Goal: Contribute content: Contribute content

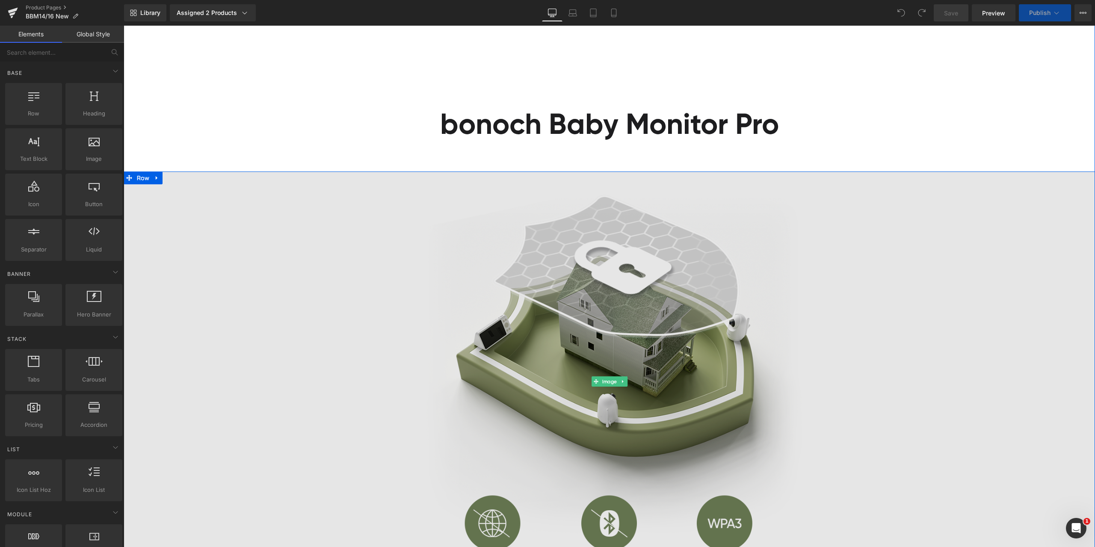
click at [605, 383] on span "Image" at bounding box center [609, 381] width 18 height 10
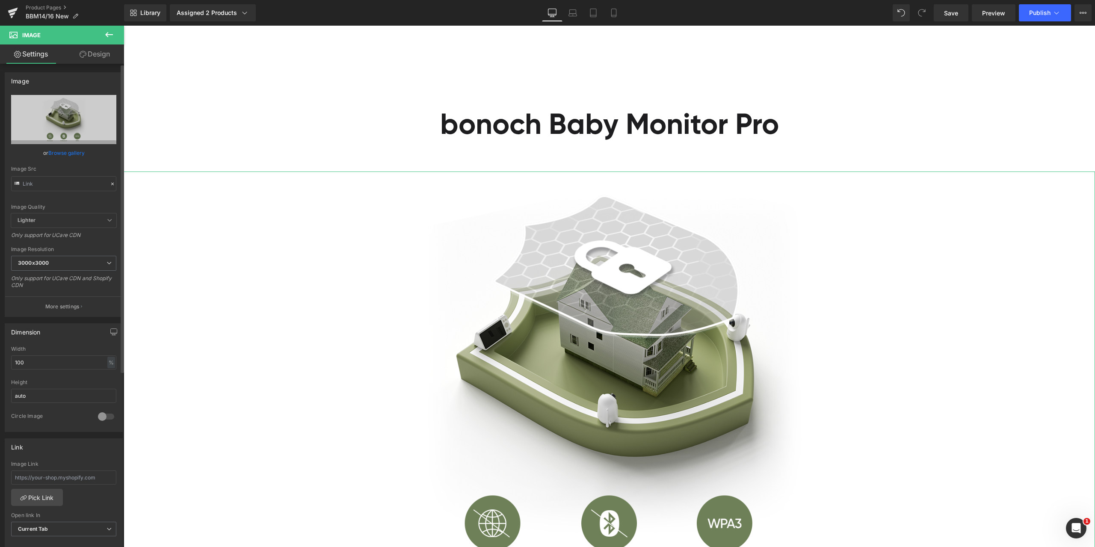
click at [109, 183] on icon at bounding box center [112, 184] width 6 height 6
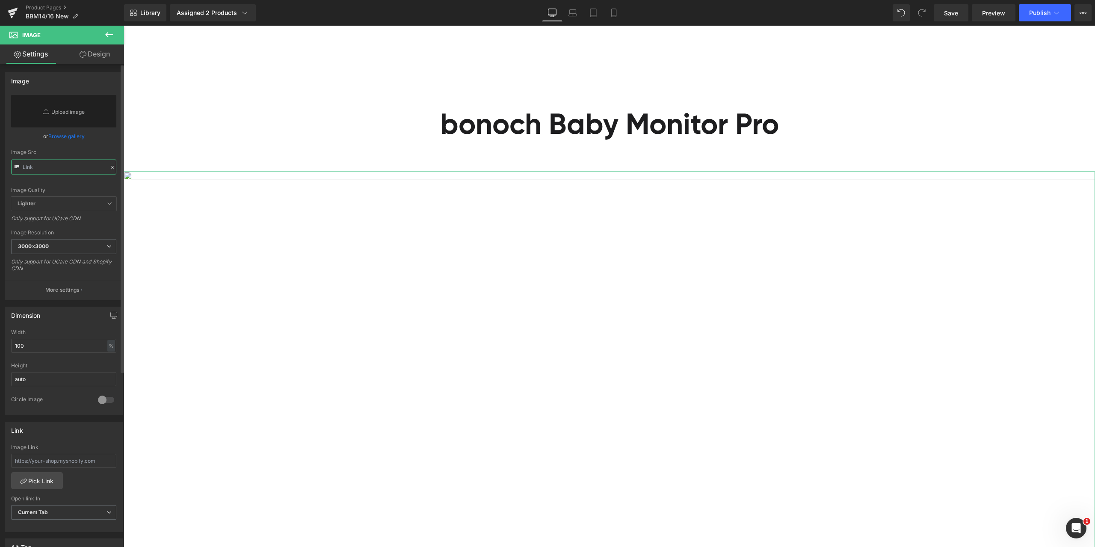
click at [69, 172] on input "text" at bounding box center [63, 166] width 105 height 15
paste input "[URL][DOMAIN_NAME]"
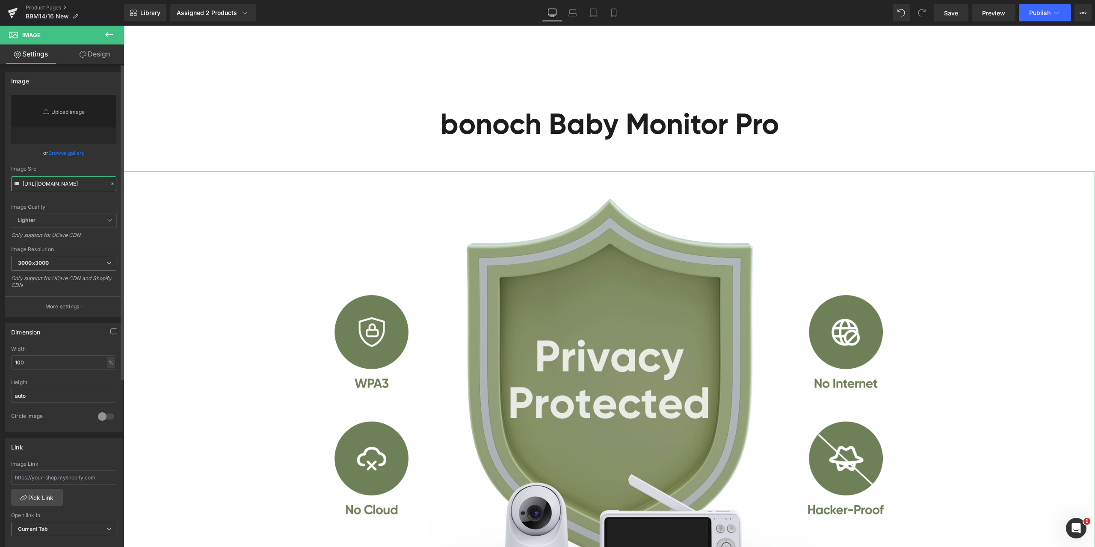
type input "[URL][DOMAIN_NAME]"
click at [107, 161] on div "Image Quality Lighter Lightest Lighter Lighter Lightest Only support for UCare …" at bounding box center [63, 154] width 105 height 118
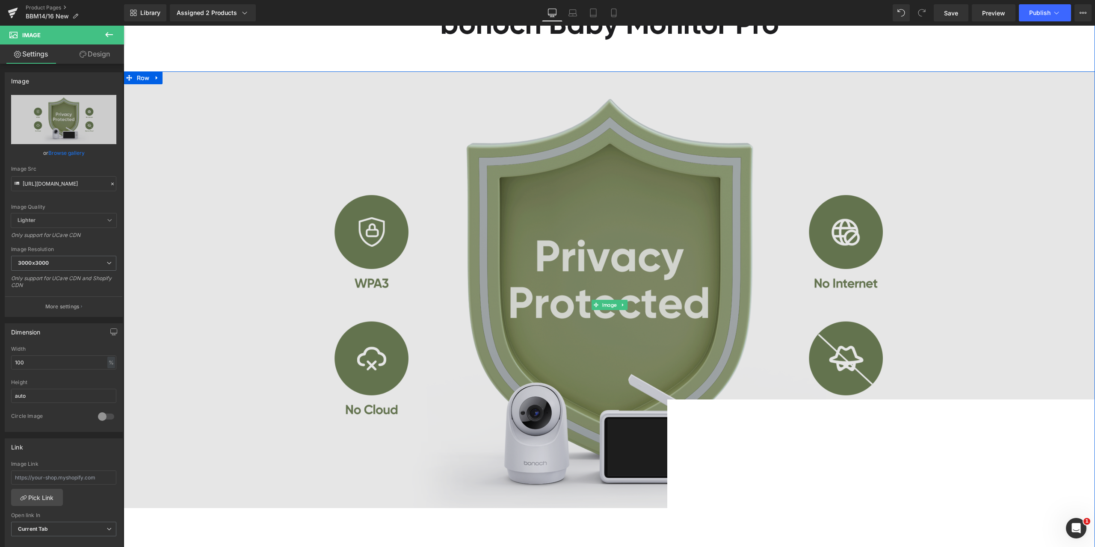
scroll to position [1368, 0]
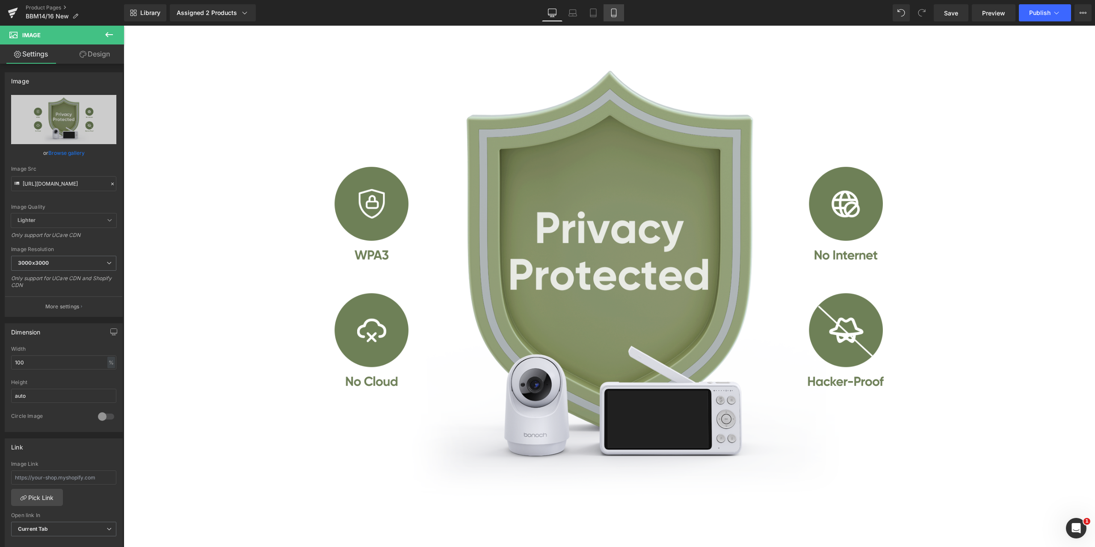
click at [619, 16] on link "Mobile" at bounding box center [613, 12] width 21 height 17
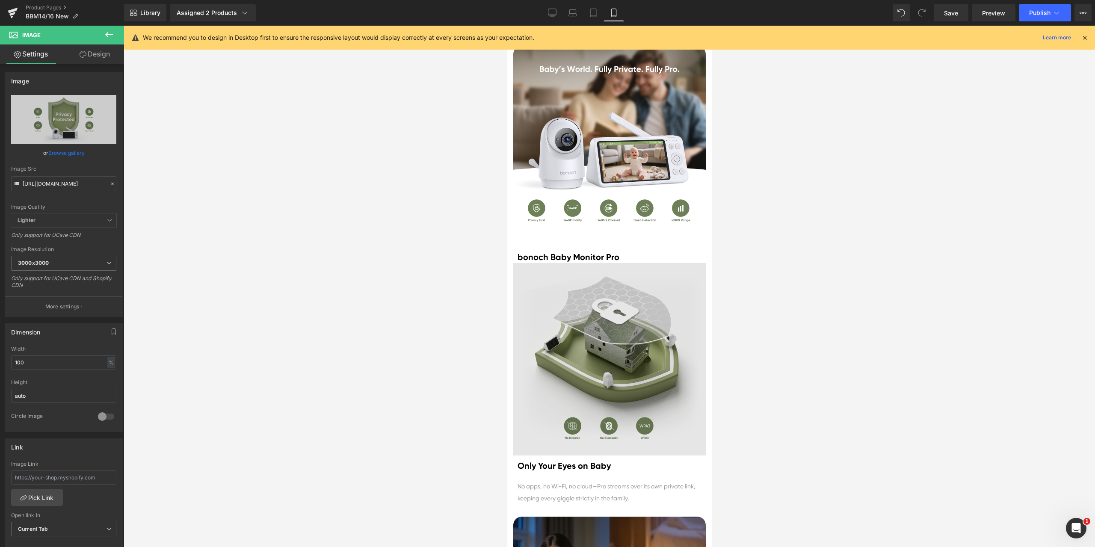
scroll to position [941, 0]
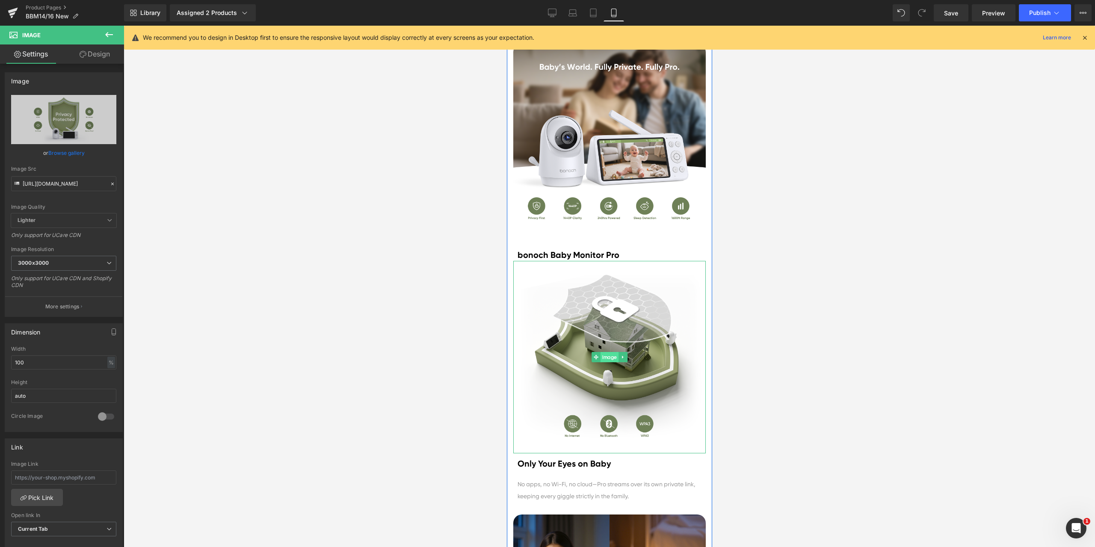
click at [604, 359] on span "Image" at bounding box center [609, 357] width 18 height 10
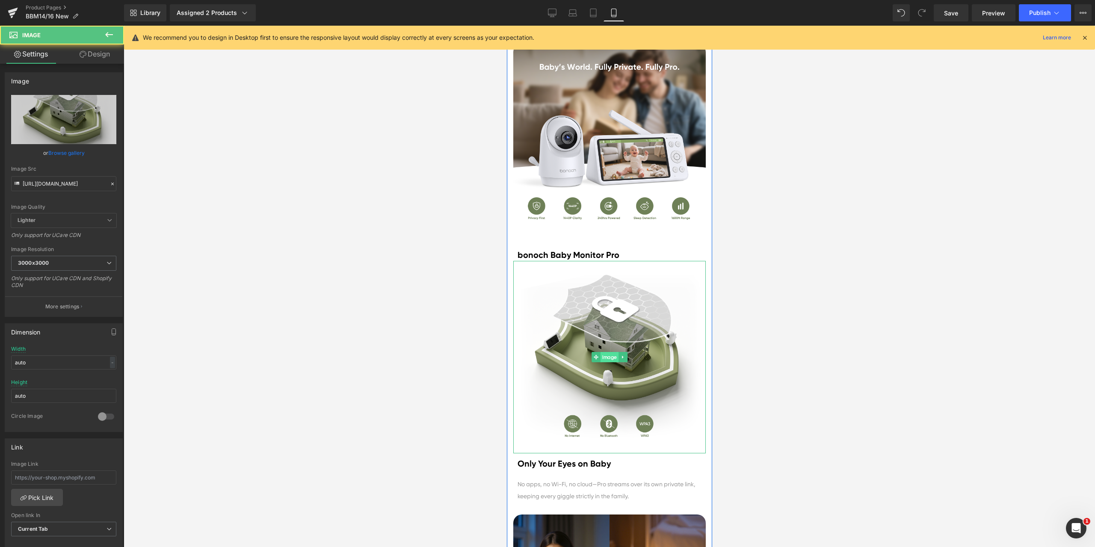
click at [605, 356] on span "Image" at bounding box center [609, 357] width 18 height 10
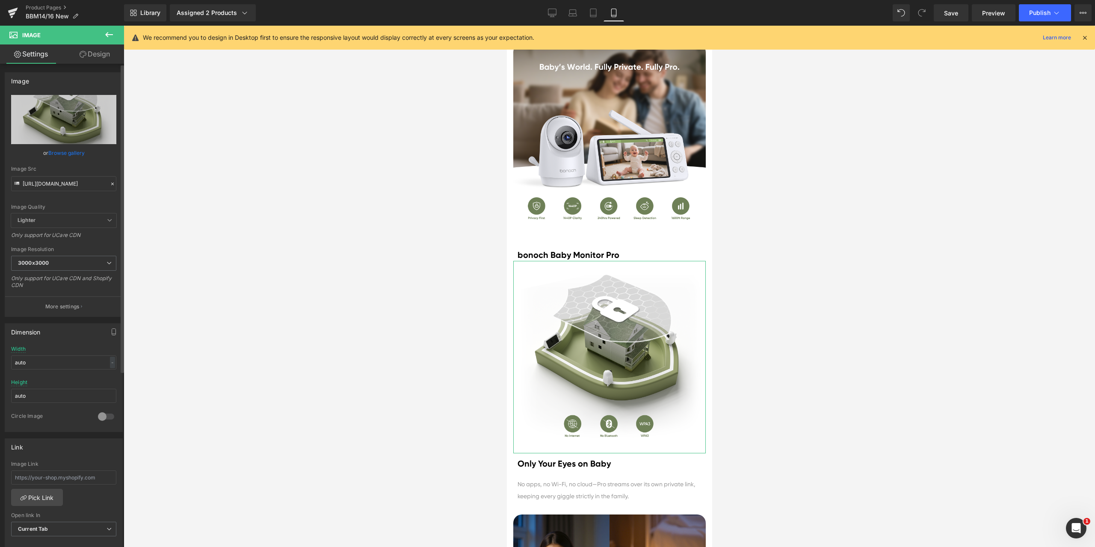
click at [109, 181] on icon at bounding box center [112, 184] width 6 height 6
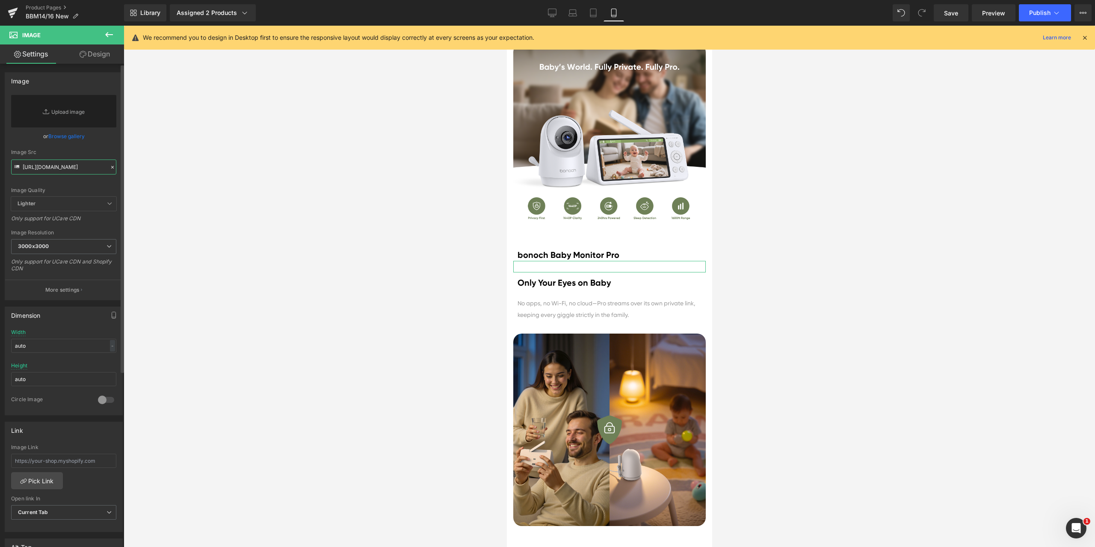
click at [92, 168] on input "[URL][DOMAIN_NAME]" at bounding box center [63, 166] width 105 height 15
paste input "[URL][DOMAIN_NAME]"
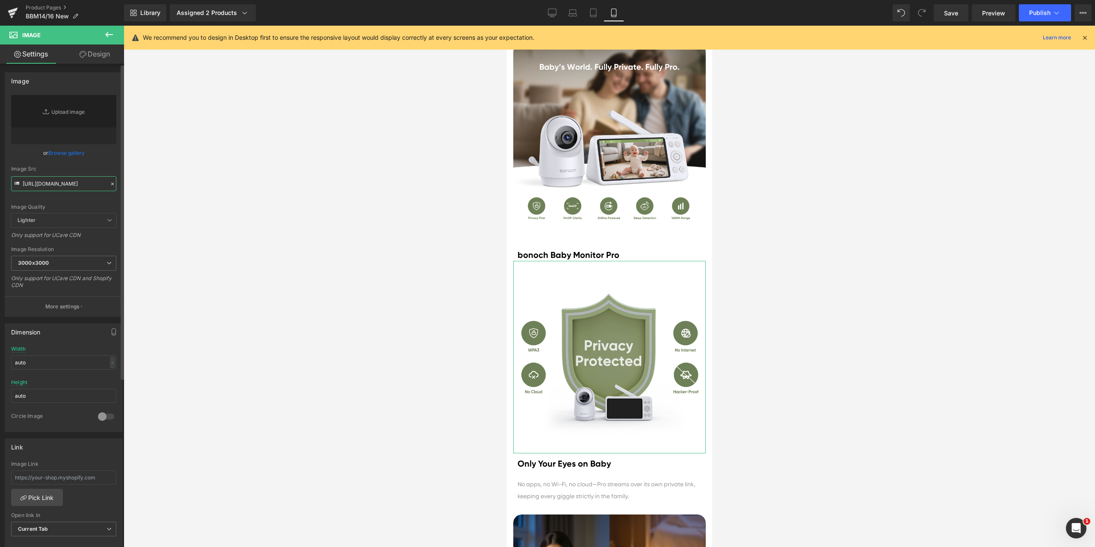
type input "[URL][DOMAIN_NAME]"
click at [102, 162] on div "Image Quality Lighter Lightest Lighter Lighter Lightest Only support for UCare …" at bounding box center [63, 154] width 105 height 118
click at [558, 13] on link "Desktop" at bounding box center [552, 12] width 21 height 17
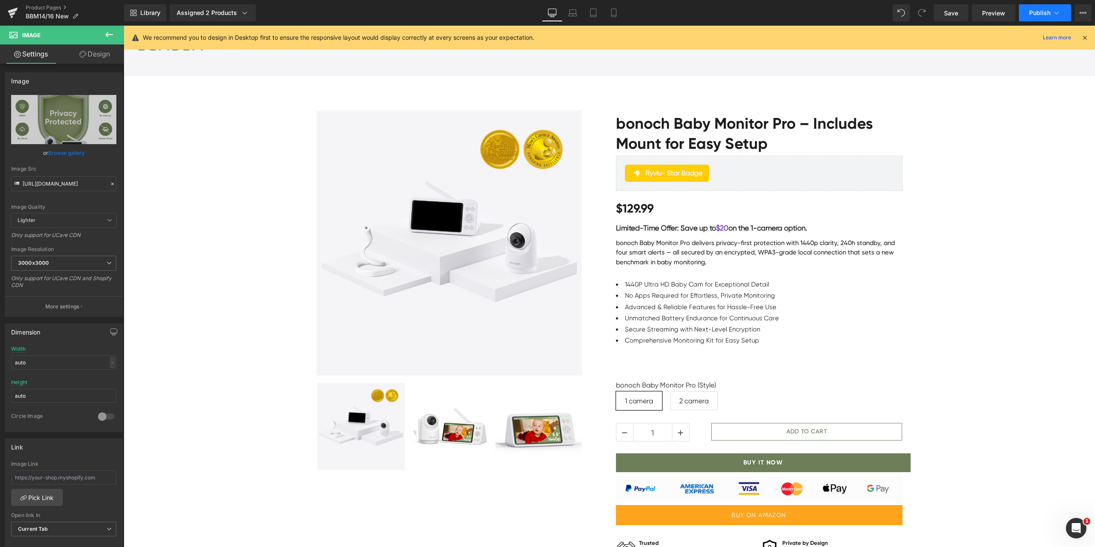
click at [1029, 12] on span "Publish" at bounding box center [1039, 12] width 21 height 7
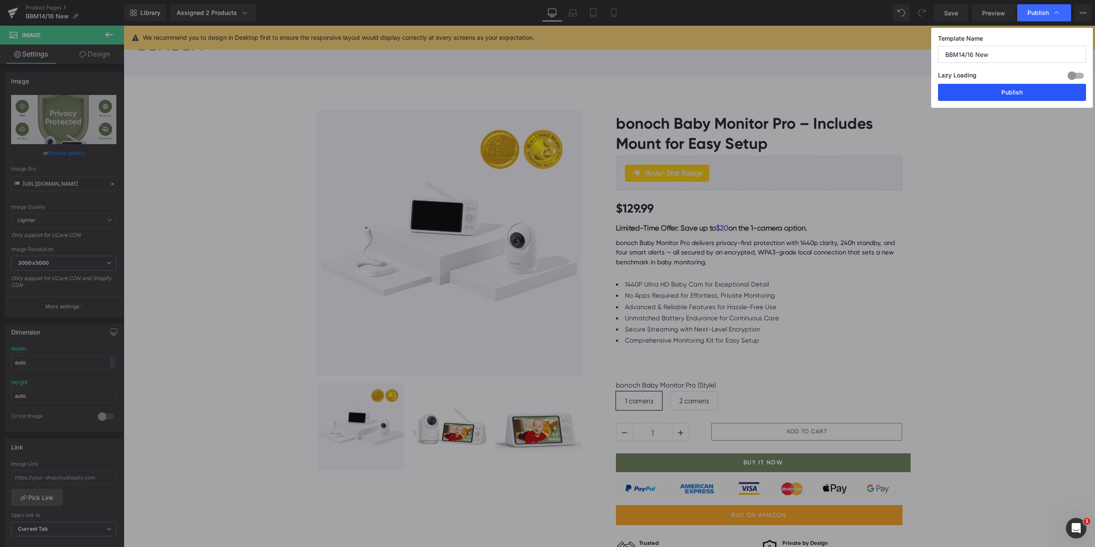
click at [1030, 84] on button "Publish" at bounding box center [1012, 92] width 148 height 17
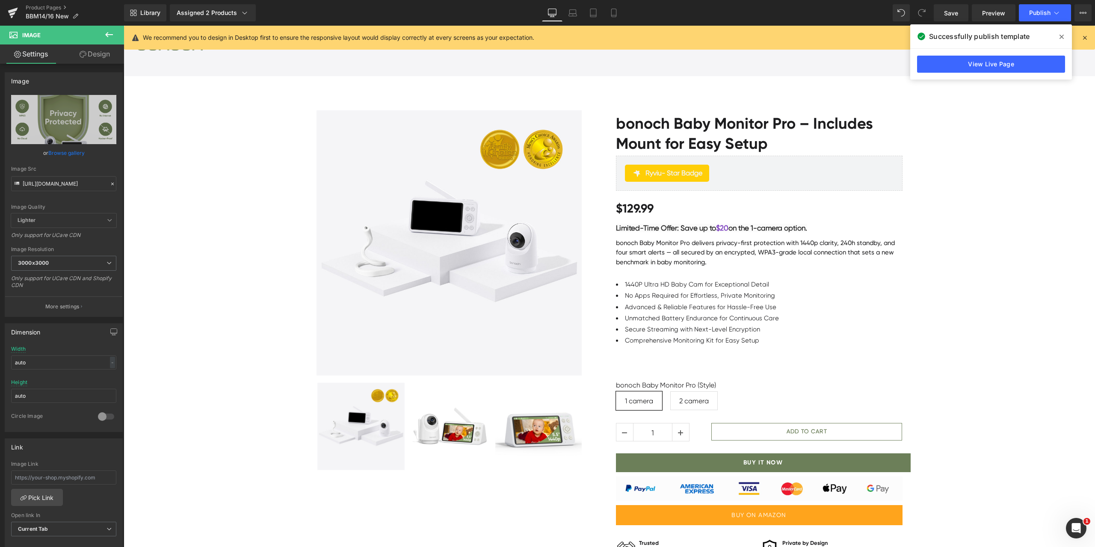
drag, startPoint x: 1060, startPoint y: 40, endPoint x: 1037, endPoint y: 47, distance: 24.2
click at [1060, 40] on span at bounding box center [1061, 37] width 14 height 14
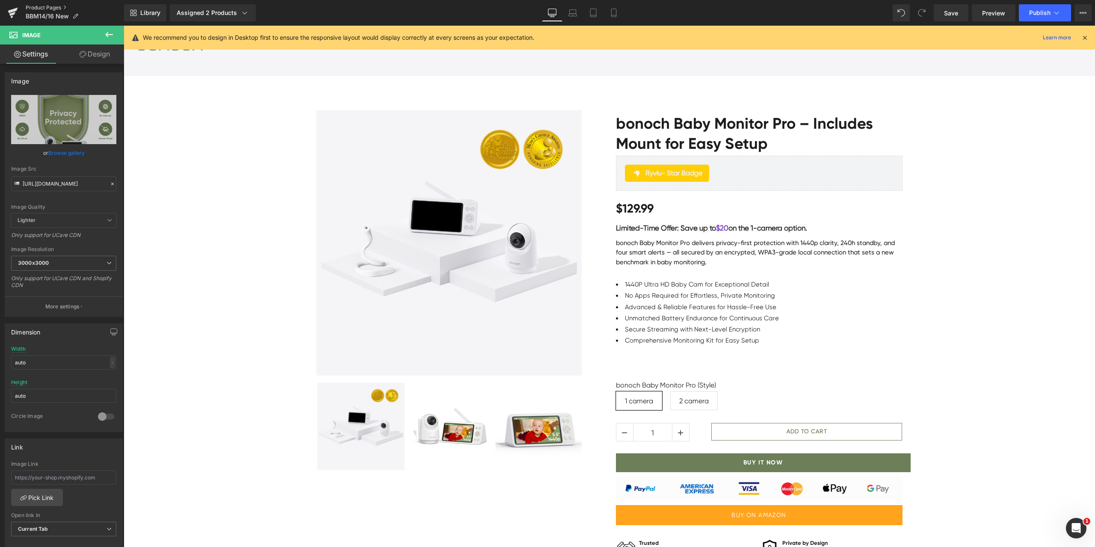
click at [47, 5] on link "Product Pages" at bounding box center [75, 7] width 98 height 7
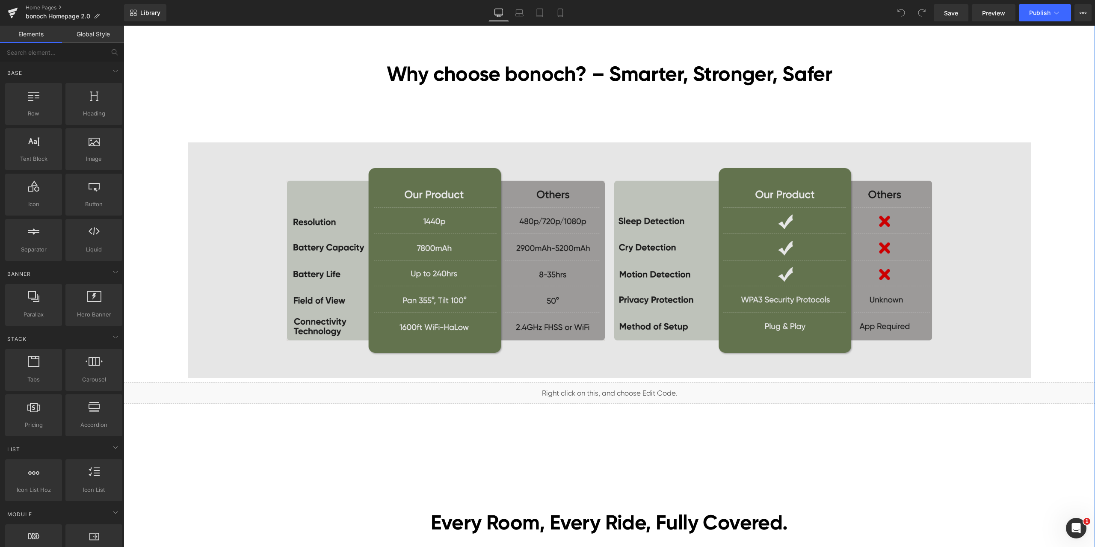
scroll to position [2010, 0]
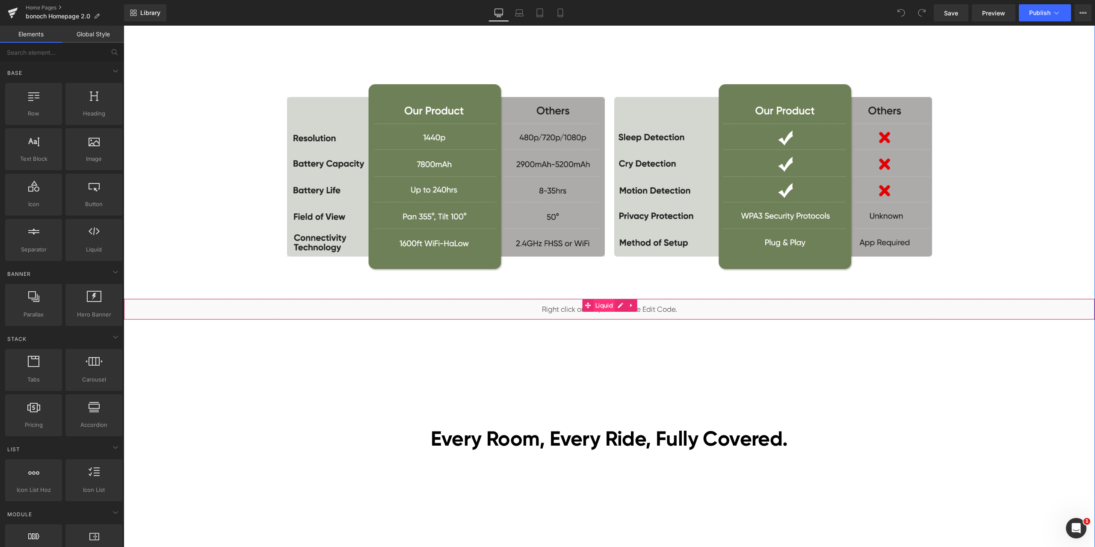
click at [602, 307] on span "Liquid" at bounding box center [604, 305] width 22 height 13
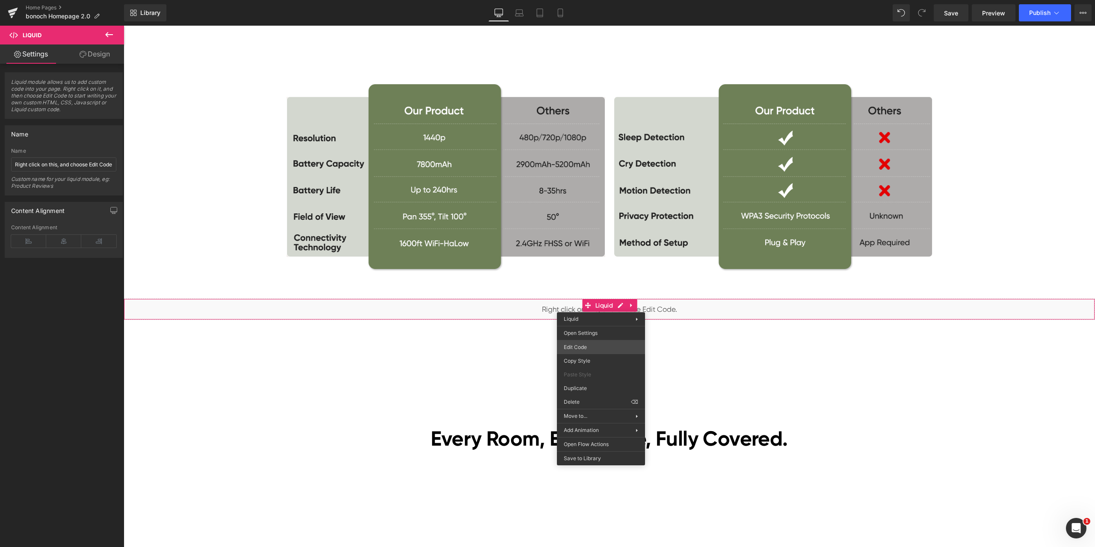
click at [590, 0] on div "Liquid You are previewing how the will restyle your page. You can not edit Elem…" at bounding box center [547, 0] width 1095 height 0
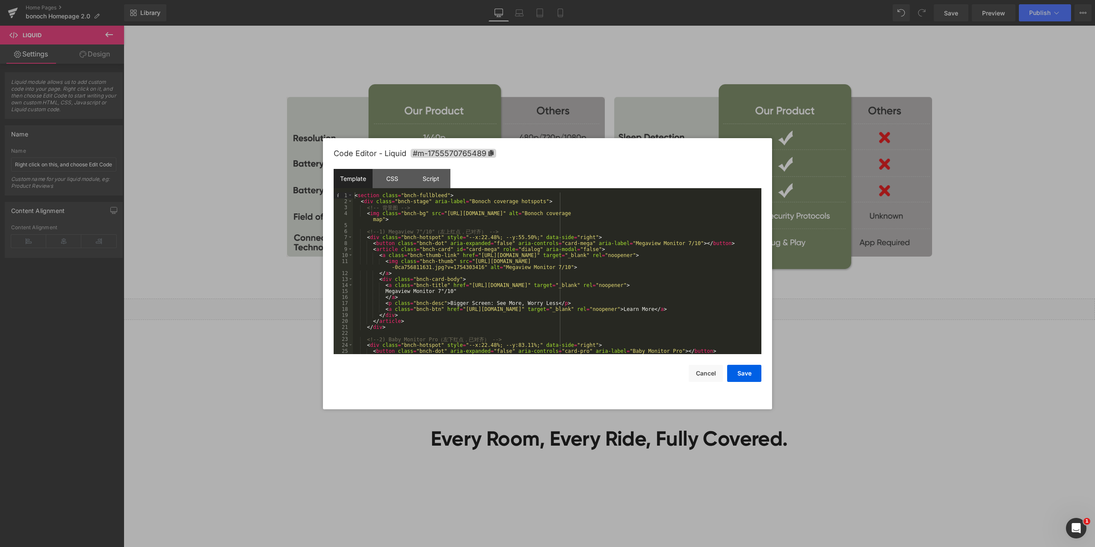
click at [985, 324] on div at bounding box center [547, 273] width 1095 height 547
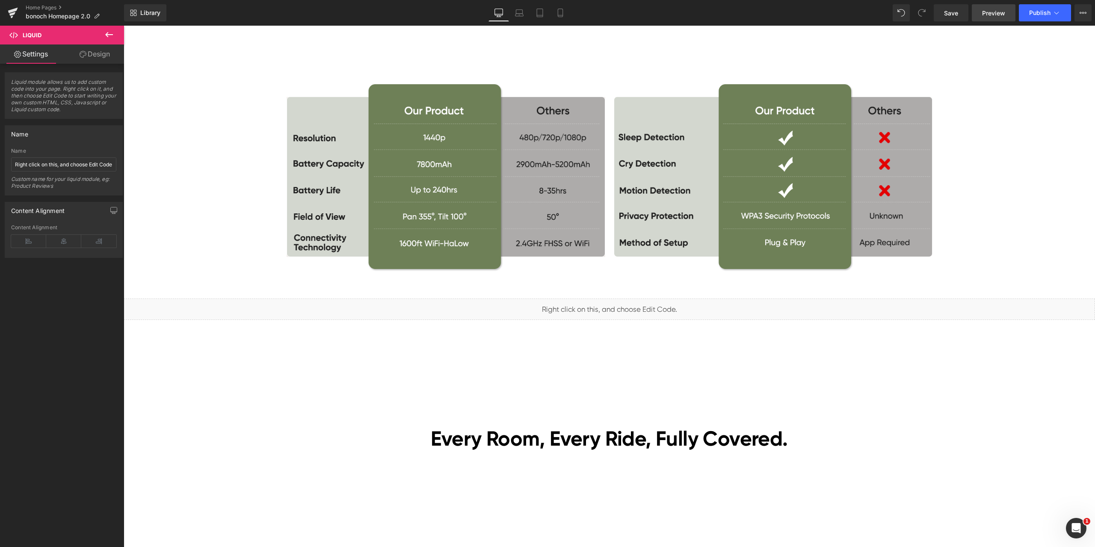
click at [993, 14] on span "Preview" at bounding box center [993, 13] width 23 height 9
click at [599, 306] on span "Liquid" at bounding box center [604, 305] width 22 height 13
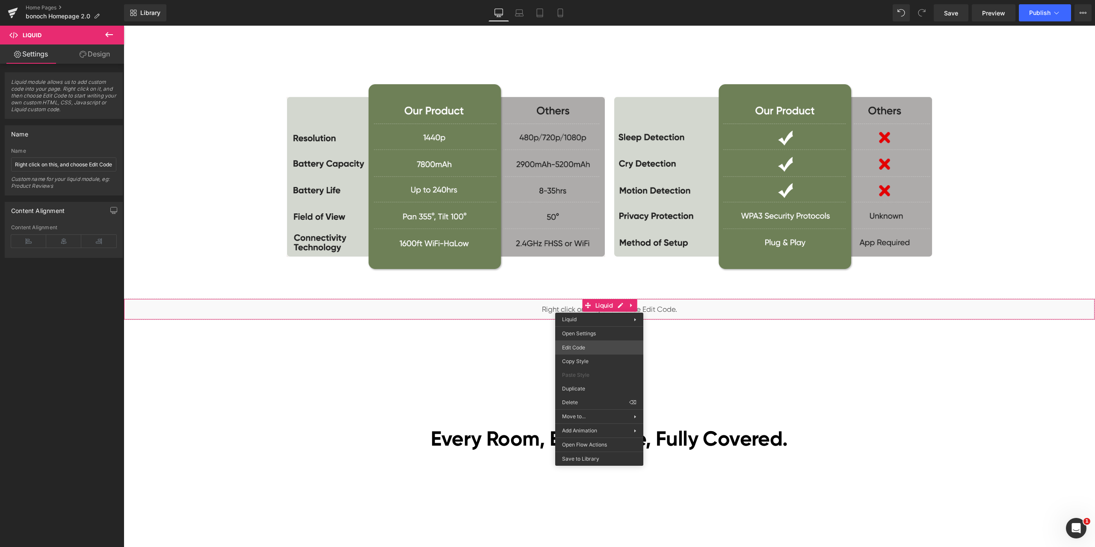
click at [585, 0] on div "Liquid You are previewing how the will restyle your page. You can not edit Elem…" at bounding box center [547, 0] width 1095 height 0
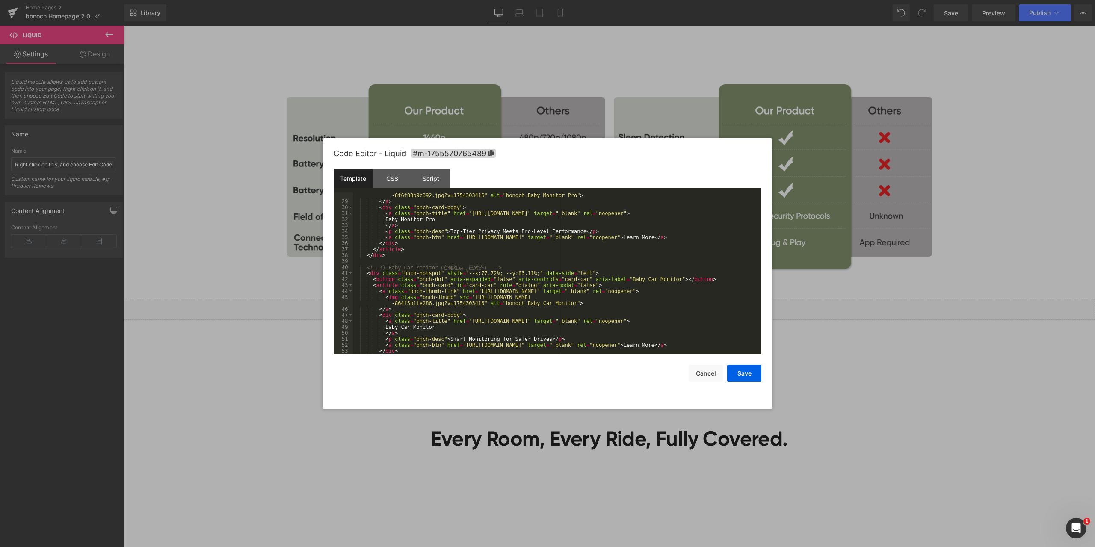
scroll to position [210, 0]
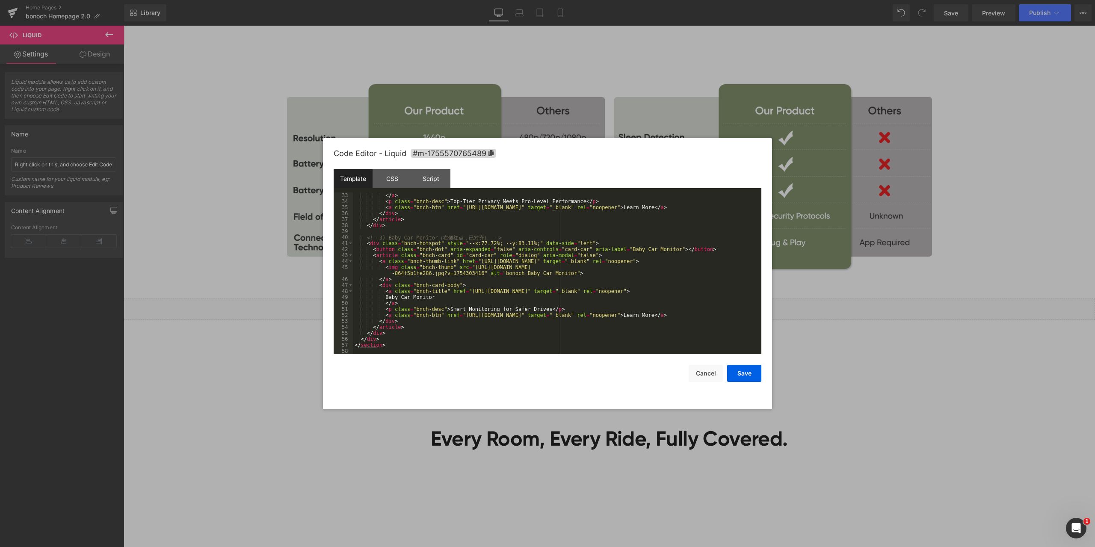
click at [912, 276] on div at bounding box center [547, 273] width 1095 height 547
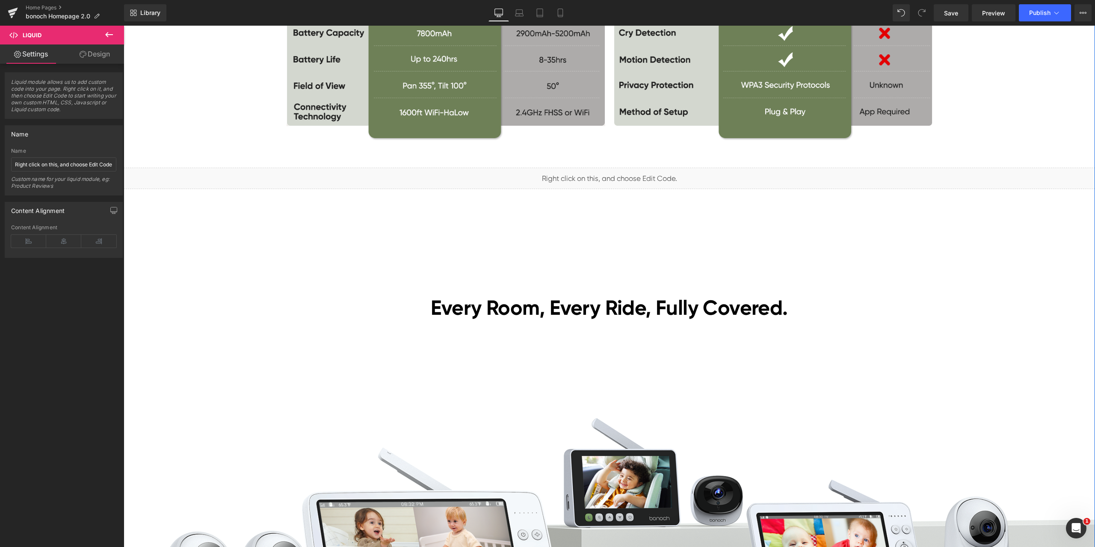
scroll to position [2138, 0]
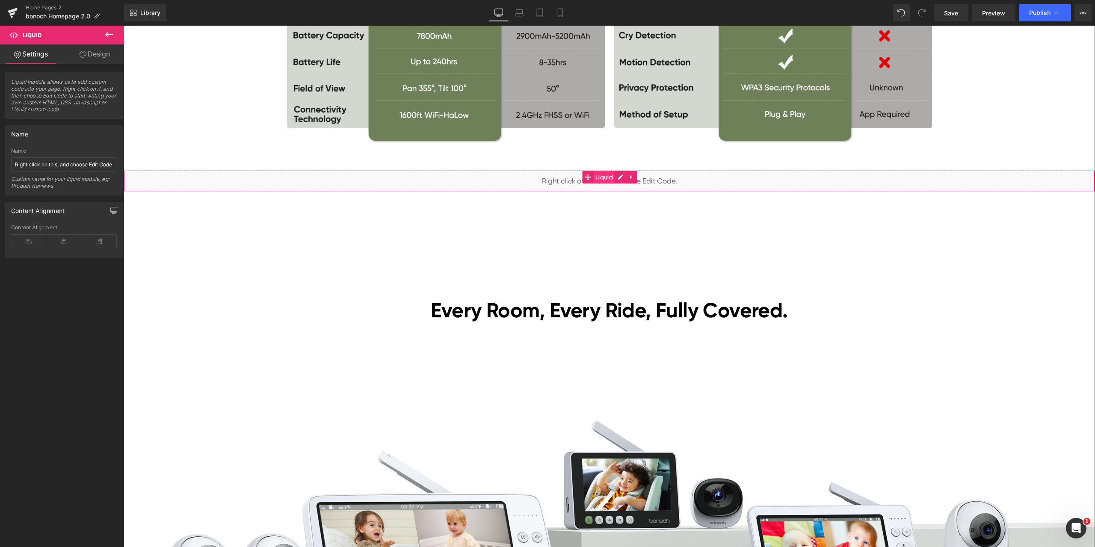
click at [599, 177] on span "Liquid" at bounding box center [604, 177] width 22 height 13
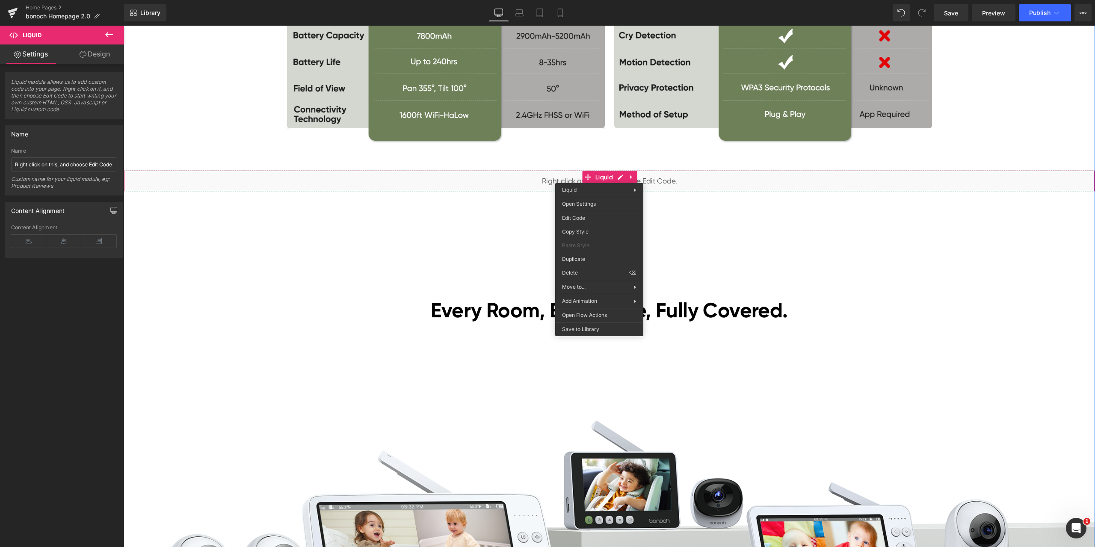
click at [304, 234] on div "Black Friday Sales Heading Lowest Prices of the Year! Heading Nov. 18–Dec. 5 Te…" at bounding box center [609, 299] width 971 height 4748
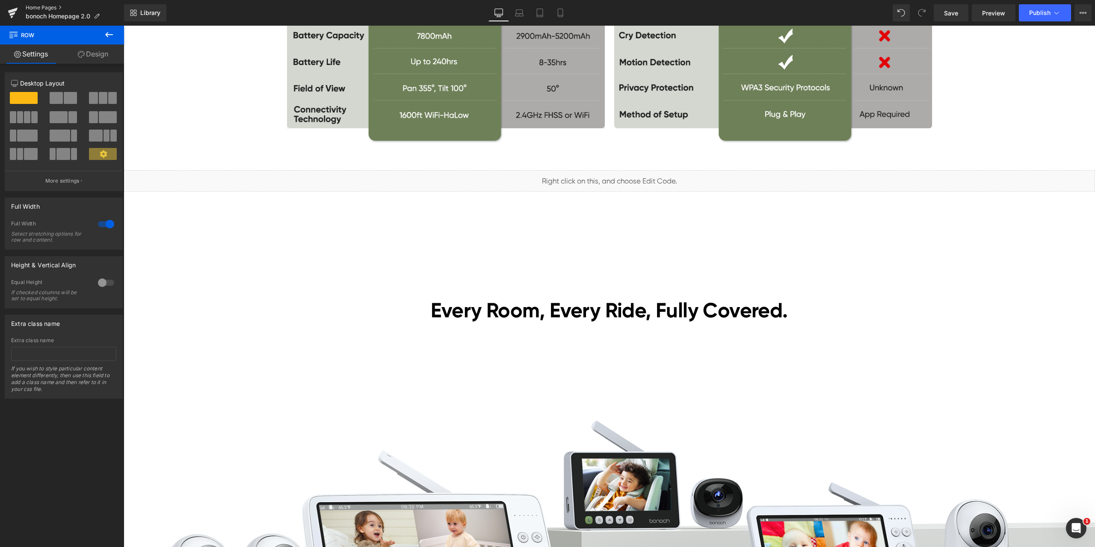
click at [38, 6] on link "Home Pages" at bounding box center [75, 7] width 98 height 7
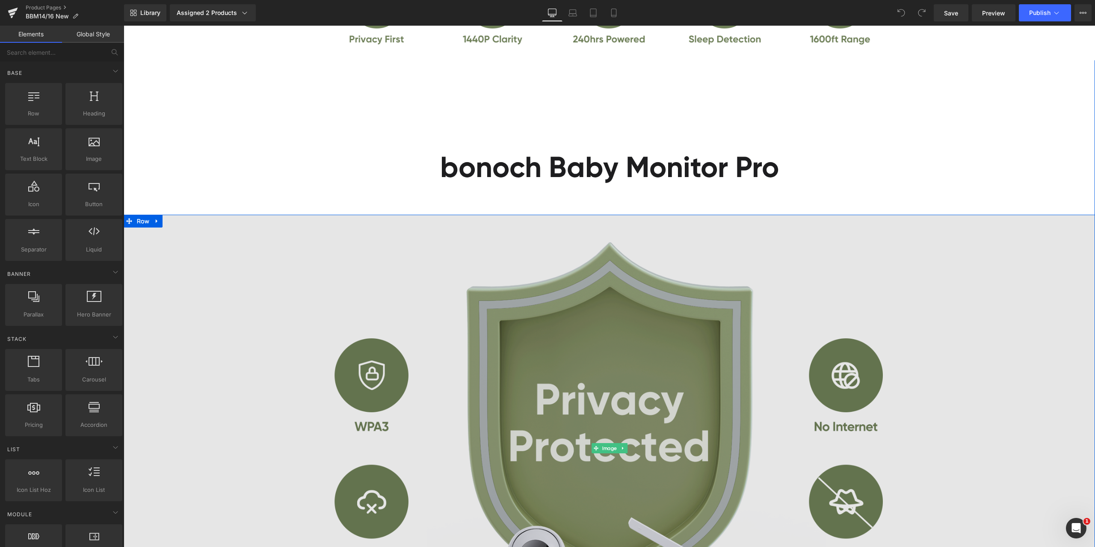
scroll to position [1326, 0]
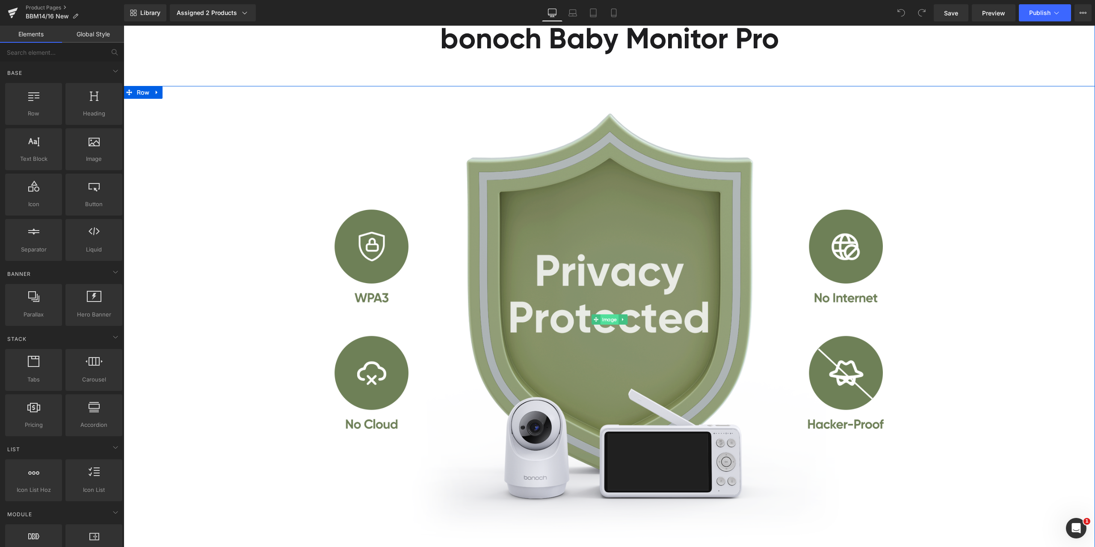
click at [606, 322] on span "Image" at bounding box center [609, 319] width 18 height 10
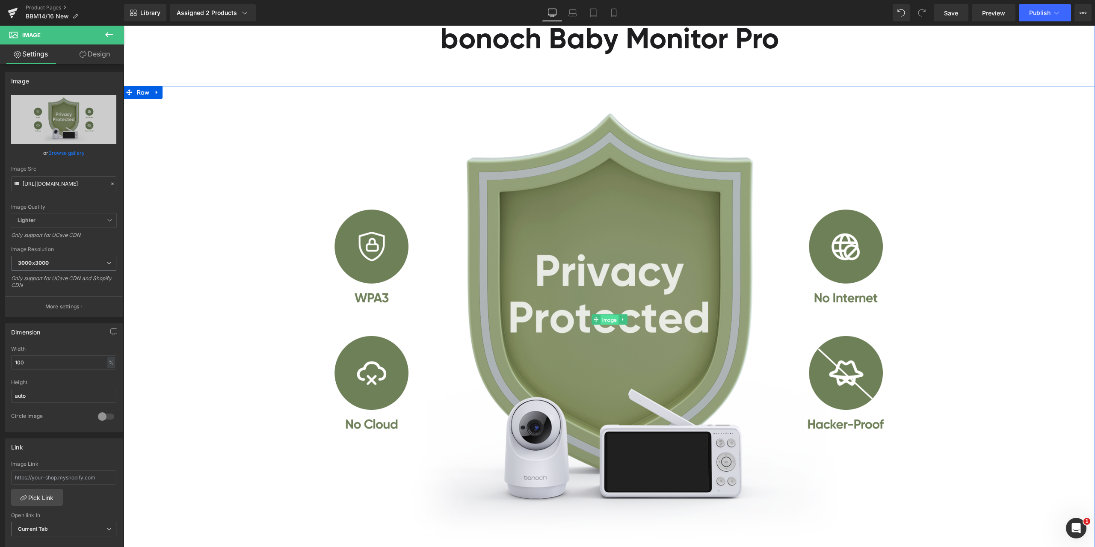
click at [606, 322] on span "Image" at bounding box center [609, 319] width 18 height 10
click at [605, 317] on span "Image" at bounding box center [609, 319] width 18 height 10
click at [111, 184] on icon at bounding box center [112, 184] width 6 height 6
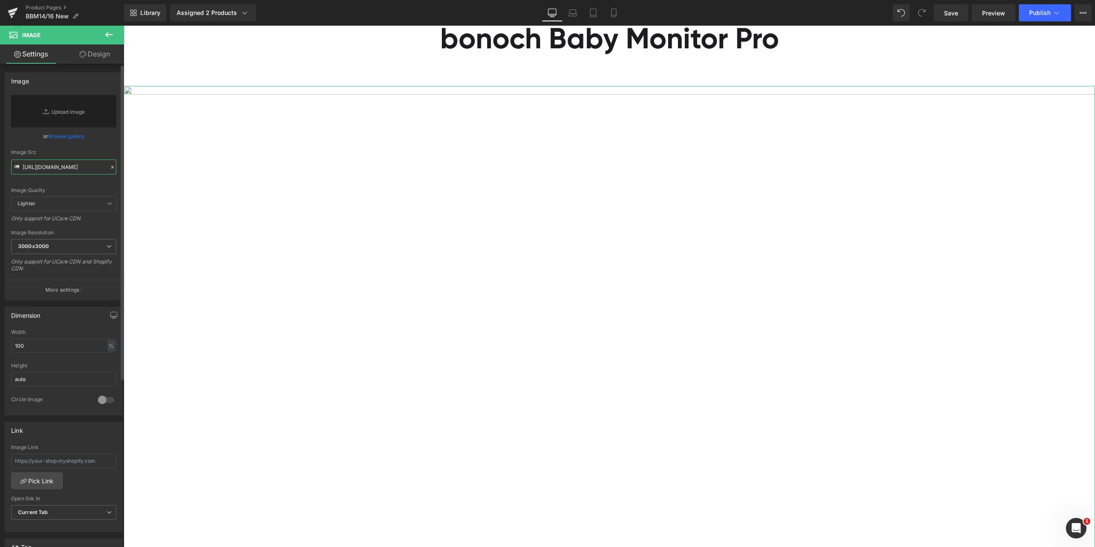
click at [81, 172] on input "https://cdn.shopify.com/s/files/1/0605/5274/1027/files/3cb3aca53da567fb8f24a355…" at bounding box center [63, 166] width 105 height 15
paste input "https://cdn.shopify.com/s/files/1/0605/5274/1027/files/2_f2fe3c33-5359-4fe0-a98…"
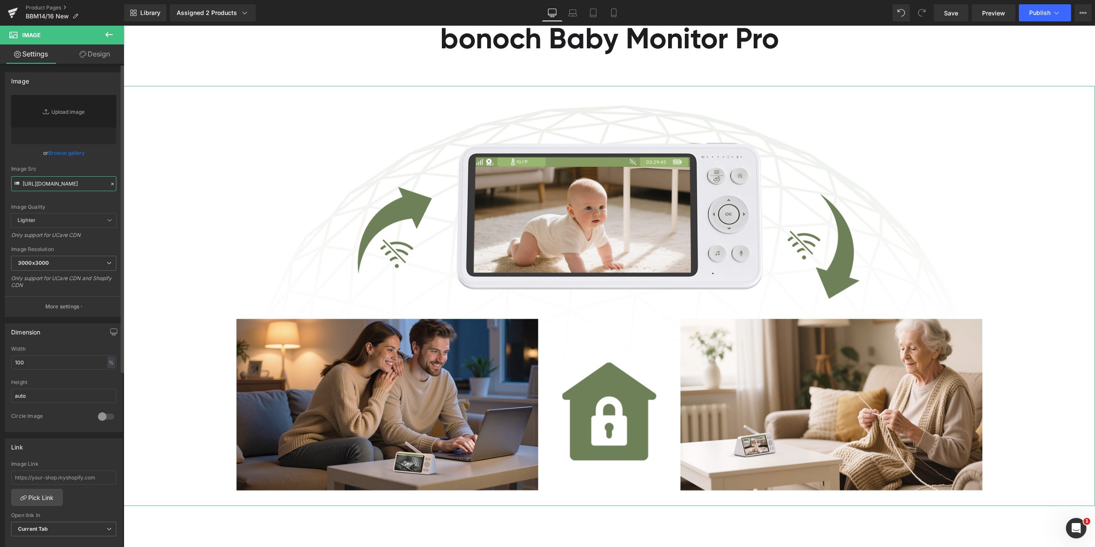
type input "https://cdn.shopify.com/s/files/1/0605/5274/1027/files/2_f2fe3c33-5359-4fe0-a98…"
click at [105, 162] on div "Image Quality Lighter Lightest Lighter Lighter Lightest Only support for UCare …" at bounding box center [63, 154] width 105 height 118
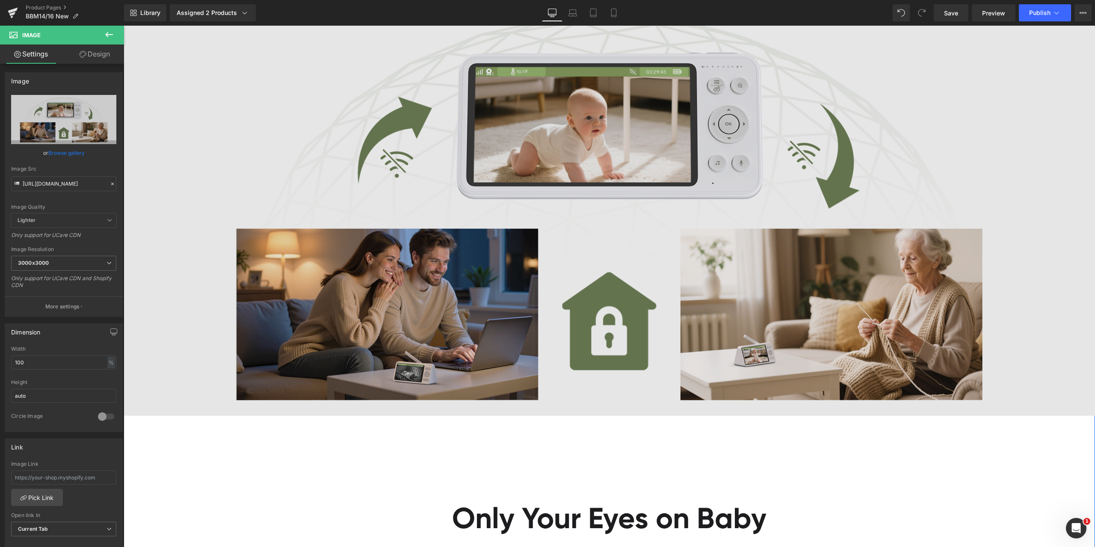
scroll to position [1326, 0]
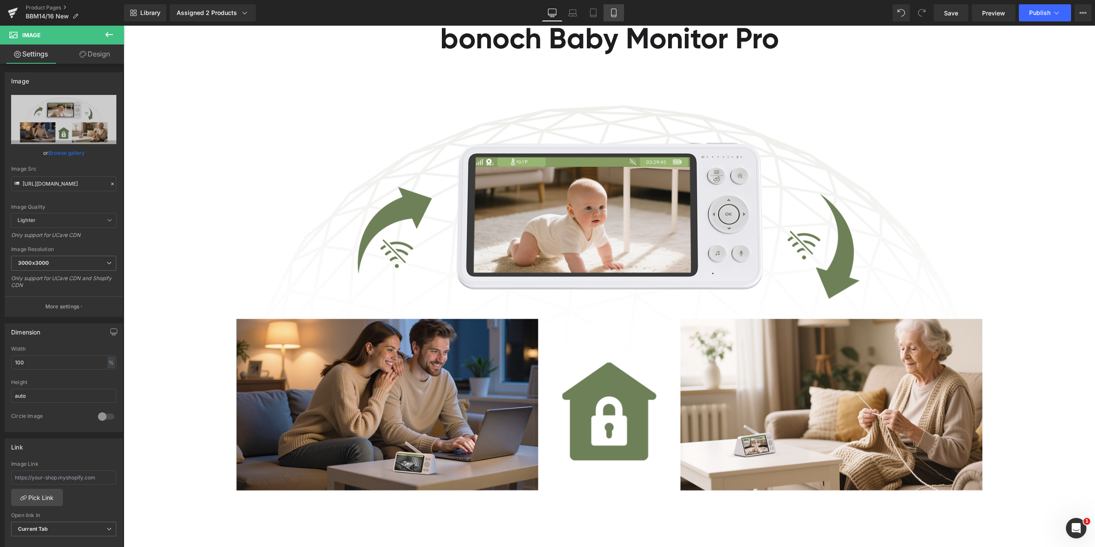
drag, startPoint x: 131, startPoint y: 96, endPoint x: 610, endPoint y: 6, distance: 487.8
click at [610, 6] on link "Mobile" at bounding box center [613, 12] width 21 height 17
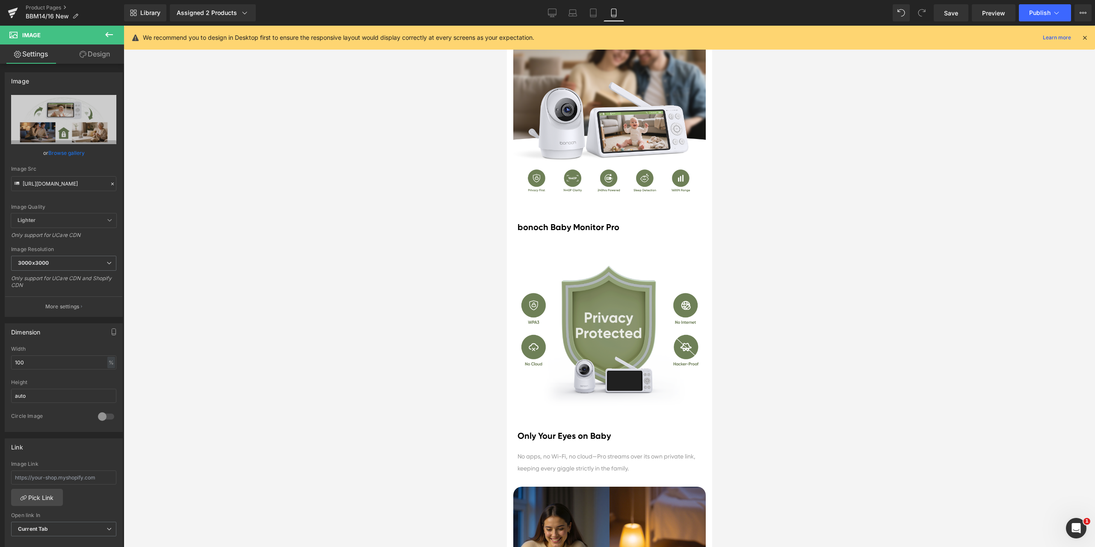
scroll to position [983, 0]
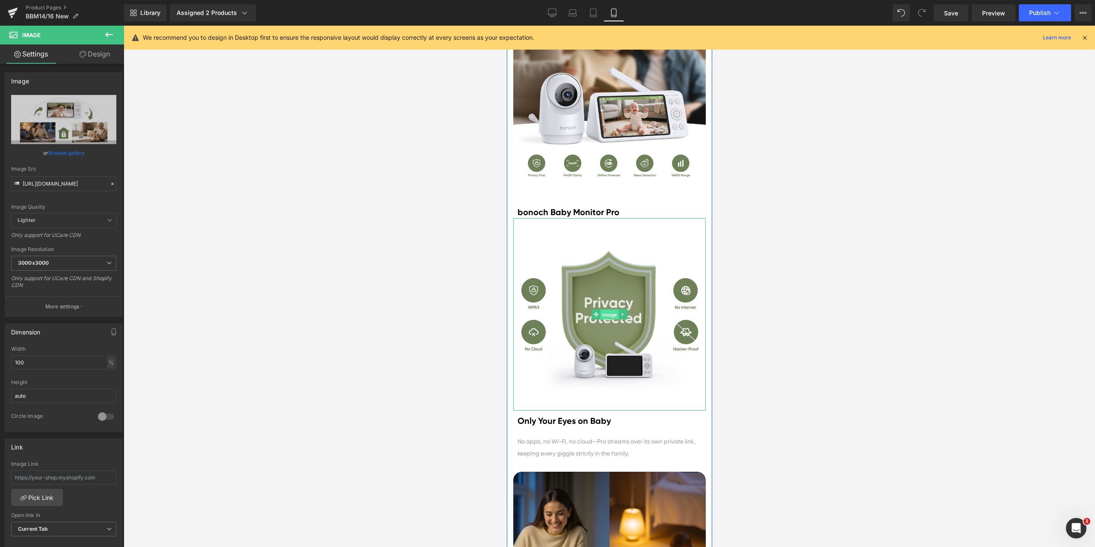
click at [603, 310] on span "Image" at bounding box center [609, 315] width 18 height 10
click at [601, 313] on span "Image" at bounding box center [609, 314] width 18 height 10
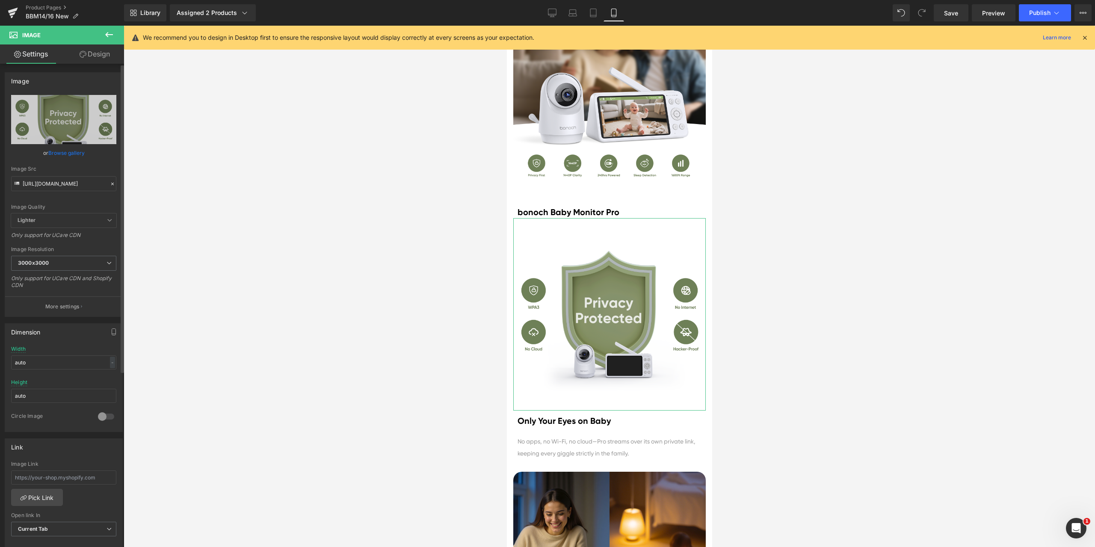
drag, startPoint x: 109, startPoint y: 185, endPoint x: 104, endPoint y: 184, distance: 4.9
click at [109, 185] on icon at bounding box center [112, 184] width 6 height 6
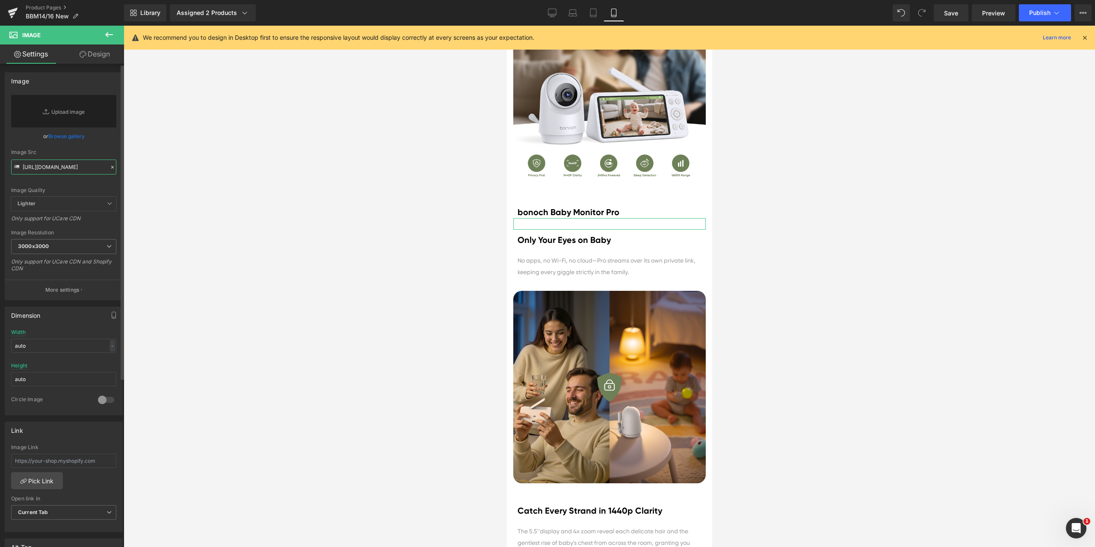
click at [61, 164] on input "https://cdn.shopify.com/s/files/1/0605/5274/1027/files/16_3000x3000.png?v=17555…" at bounding box center [63, 166] width 105 height 15
paste input "https://cdn.shopify.com/s/files/1/0605/5274/1027/files/2_9f841545-7169-4ae6-a51…"
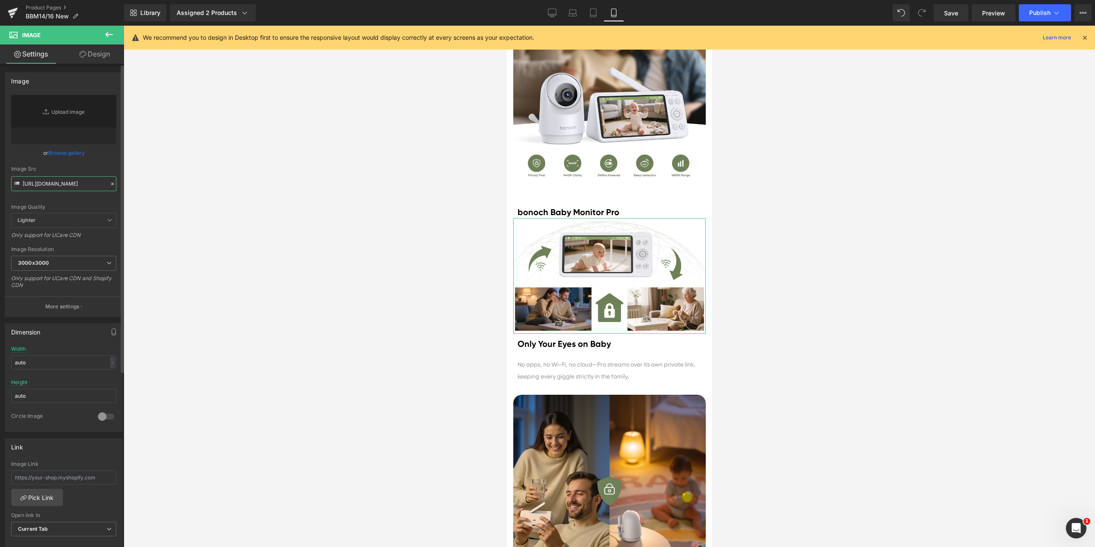
type input "https://cdn.shopify.com/s/files/1/0605/5274/1027/files/2_9f841545-7169-4ae6-a51…"
click at [105, 164] on div "Image Quality Lighter Lightest Lighter Lighter Lightest Only support for UCare …" at bounding box center [63, 154] width 105 height 118
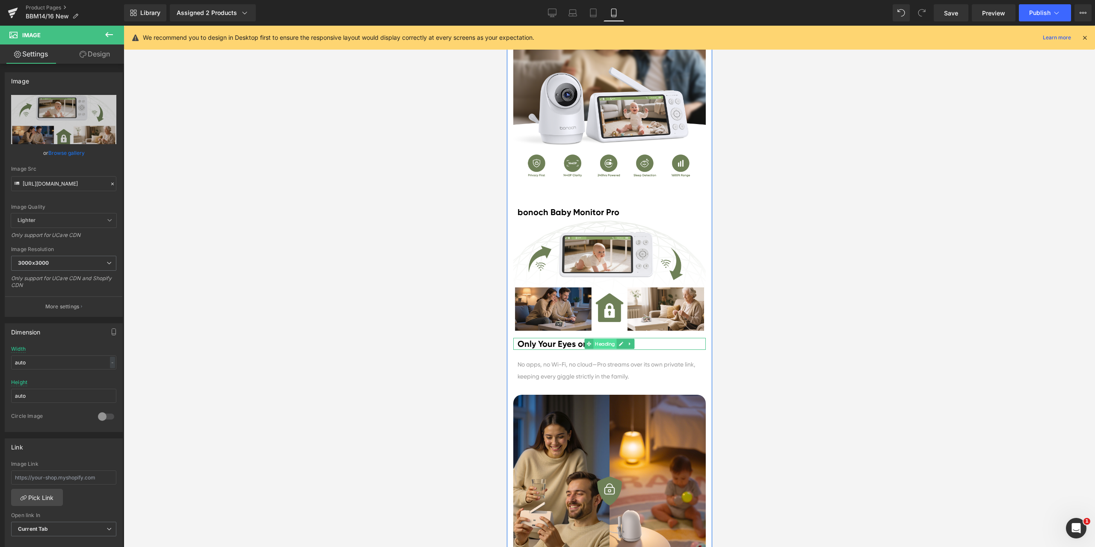
drag, startPoint x: 633, startPoint y: 198, endPoint x: 601, endPoint y: 343, distance: 148.6
click at [601, 343] on span "Heading" at bounding box center [604, 344] width 23 height 10
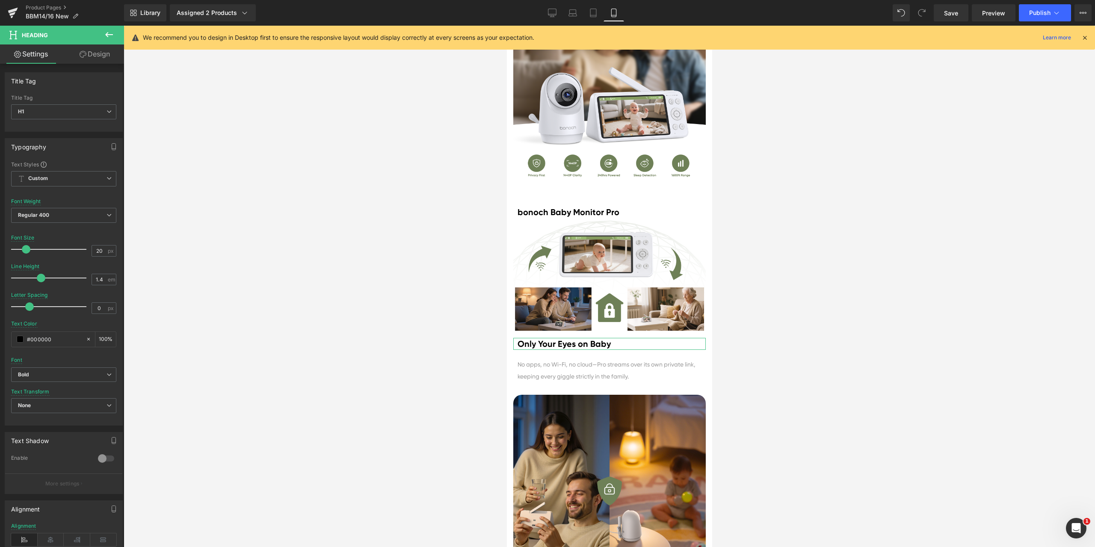
click at [92, 62] on link "Design" at bounding box center [95, 53] width 62 height 19
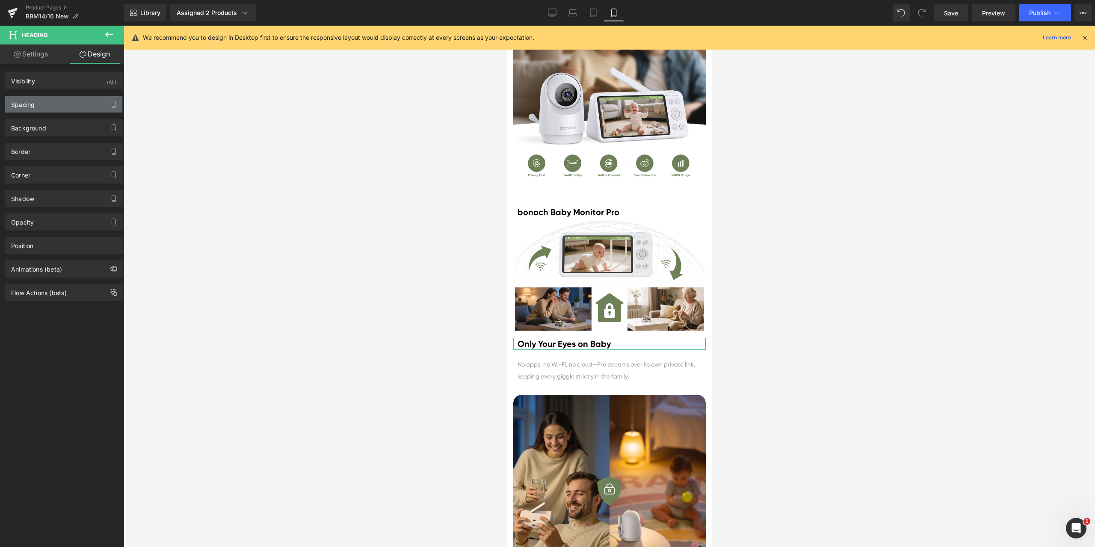
click at [44, 100] on div "Spacing" at bounding box center [63, 104] width 117 height 16
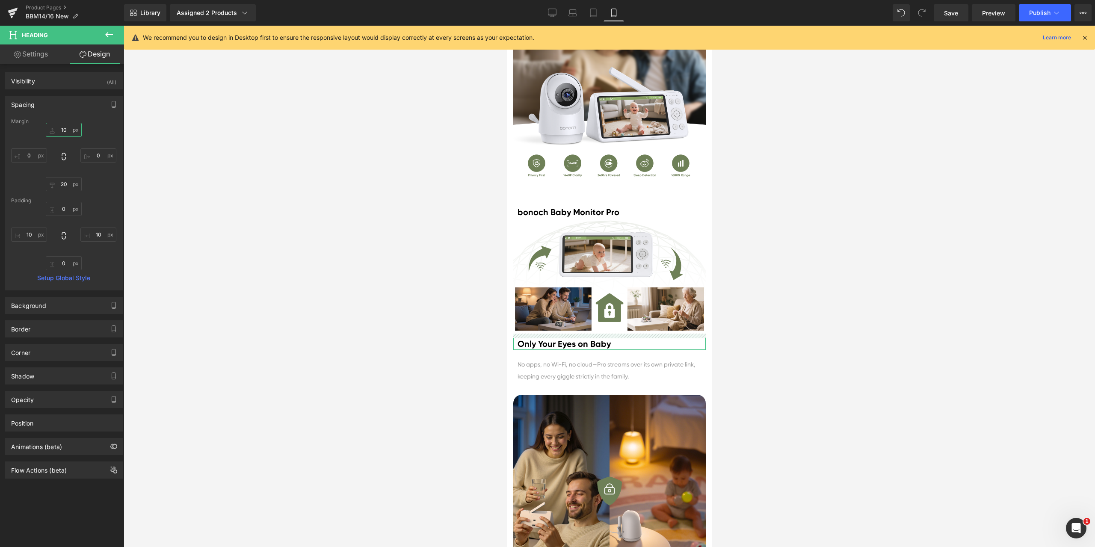
click at [63, 131] on input "text" at bounding box center [64, 130] width 36 height 14
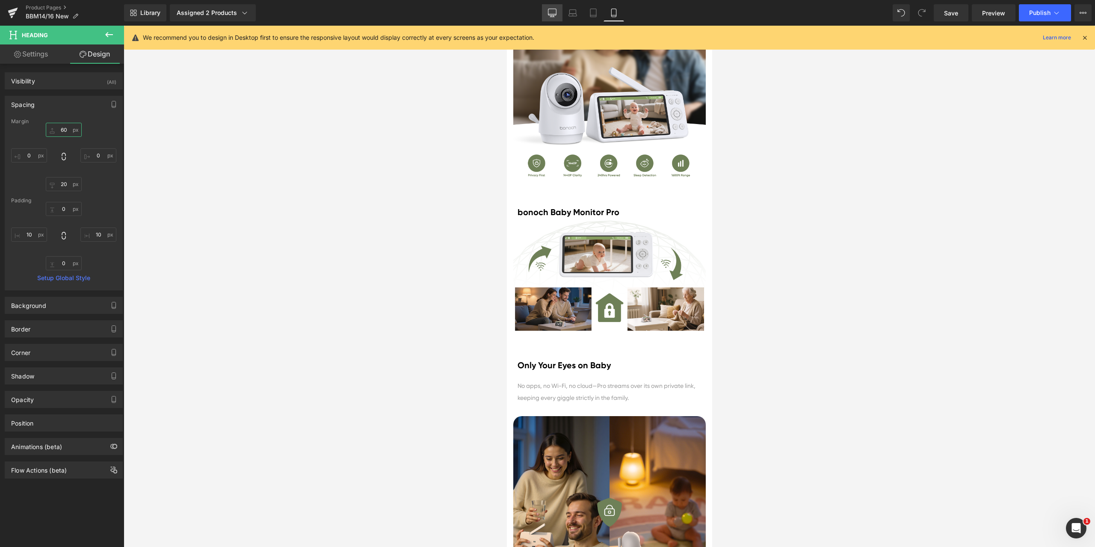
type input "60"
drag, startPoint x: 555, startPoint y: 16, endPoint x: 1076, endPoint y: 41, distance: 521.8
click at [555, 16] on icon at bounding box center [552, 13] width 9 height 9
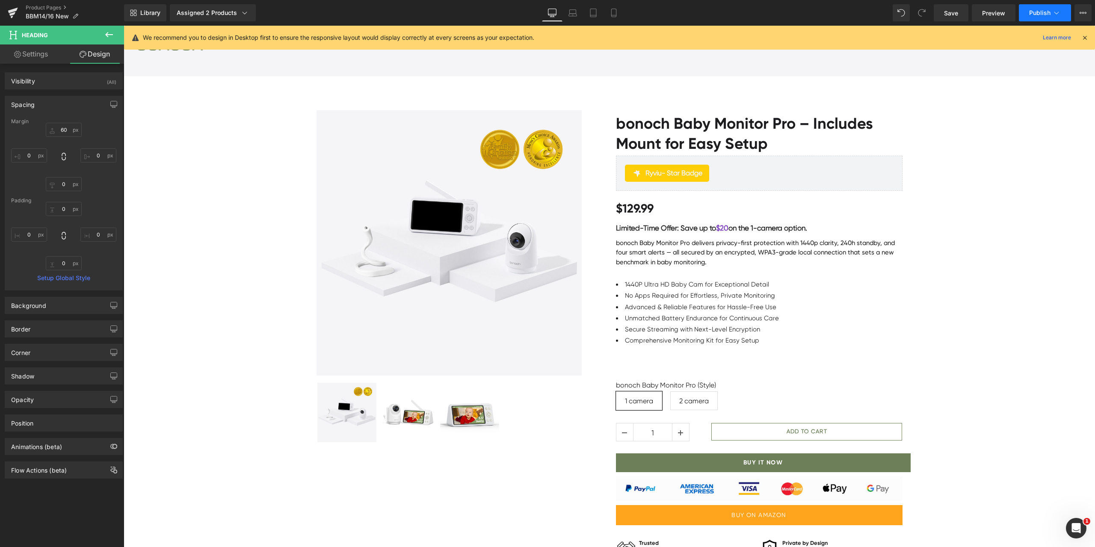
click at [1042, 15] on span "Publish" at bounding box center [1039, 12] width 21 height 7
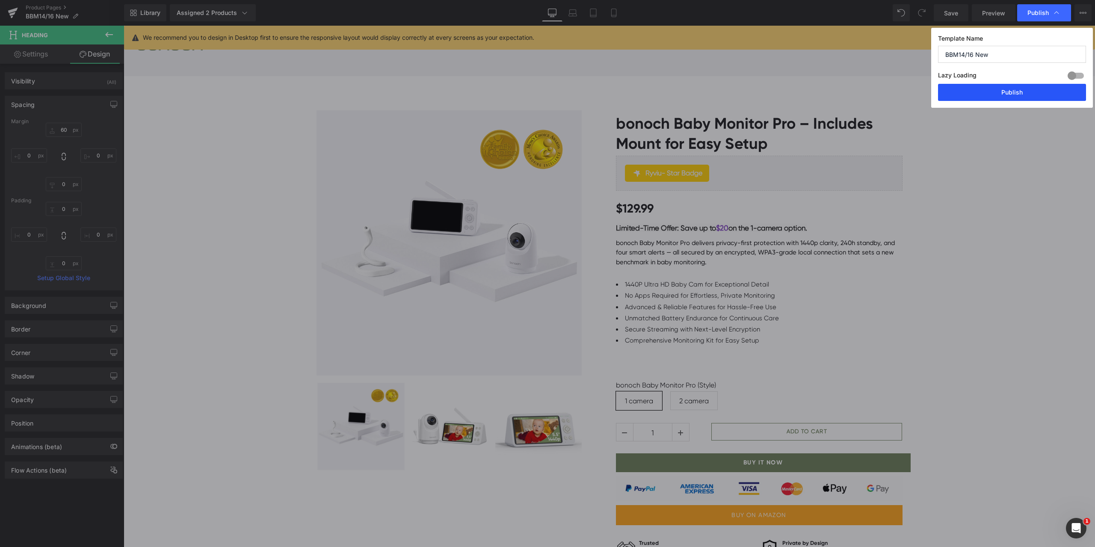
click at [1017, 96] on button "Publish" at bounding box center [1012, 92] width 148 height 17
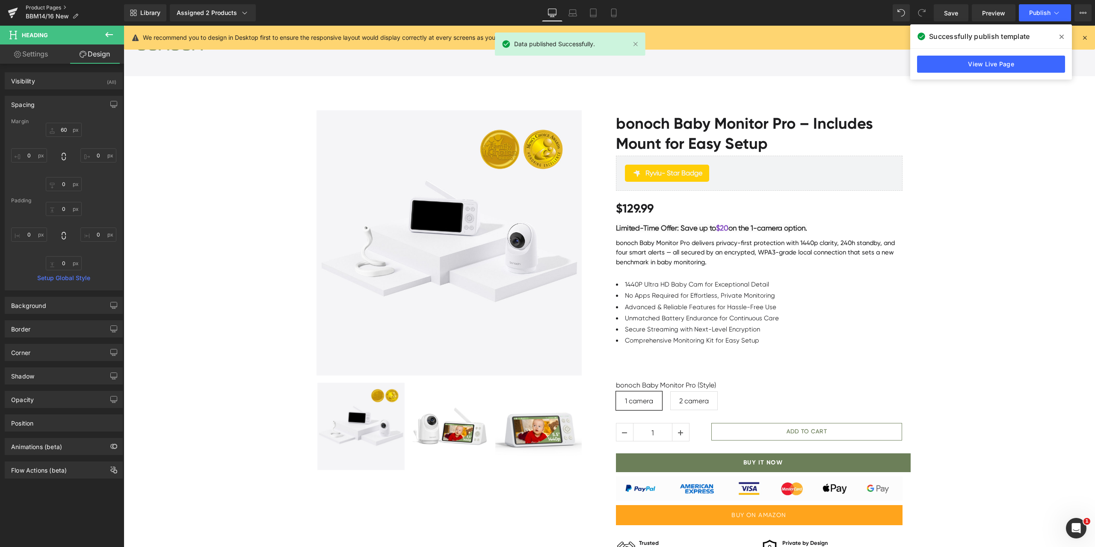
click at [52, 6] on link "Product Pages" at bounding box center [75, 7] width 98 height 7
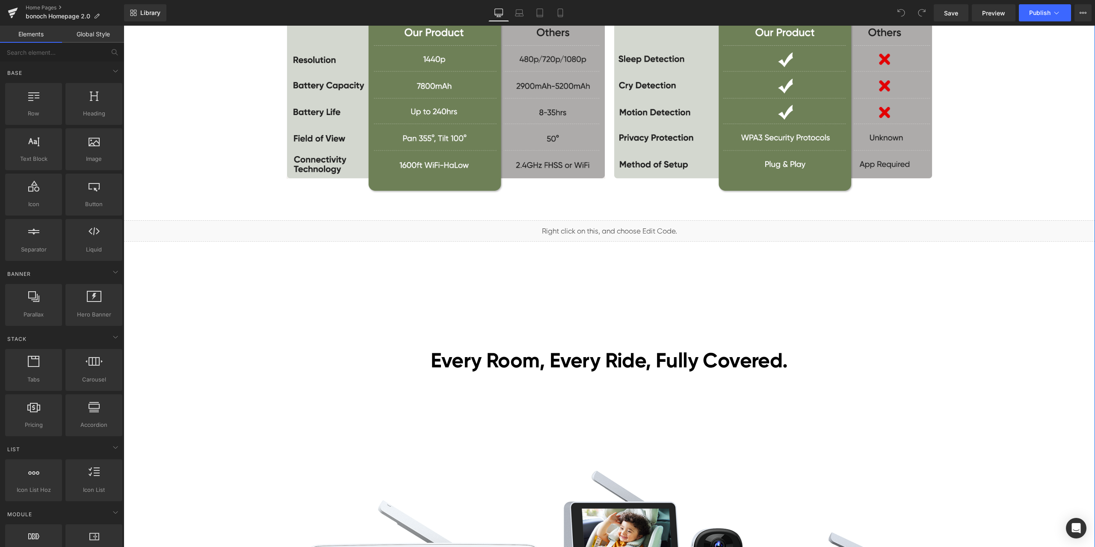
scroll to position [2181, 0]
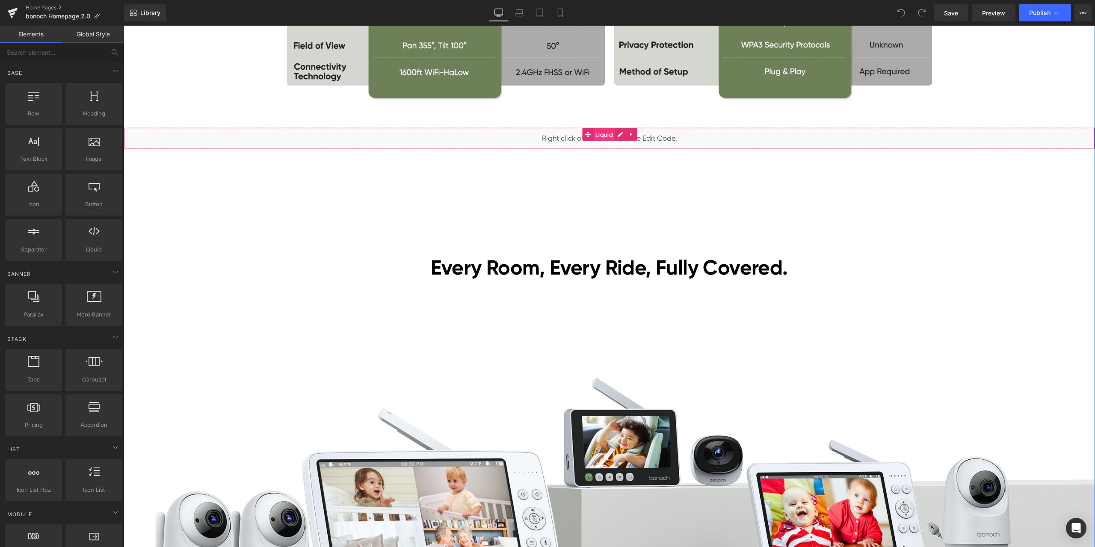
click at [596, 133] on span "Liquid" at bounding box center [604, 134] width 22 height 13
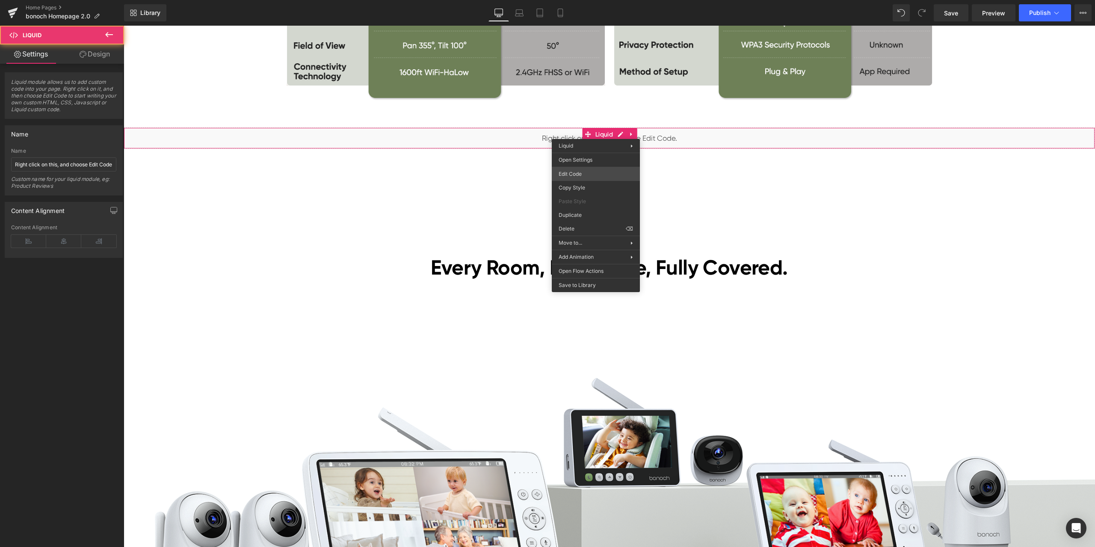
click at [597, 0] on div "Liquid You are previewing how the will restyle your page. You can not edit Elem…" at bounding box center [547, 0] width 1095 height 0
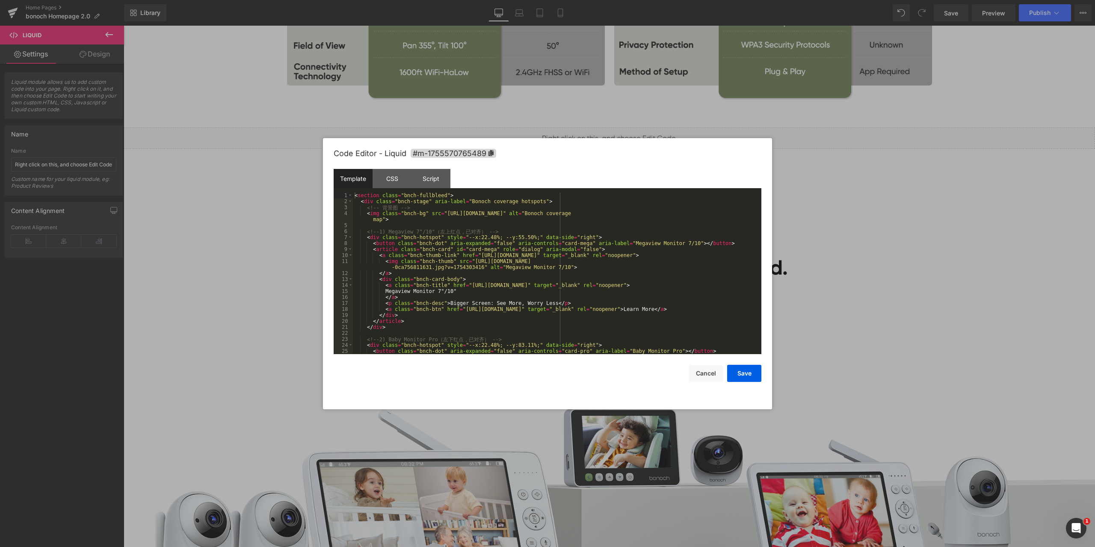
scroll to position [0, 0]
click at [535, 223] on div "< section class = "bnch-fullbleed" > < div class = "bnch-stage" aria-label = "B…" at bounding box center [555, 279] width 405 height 174
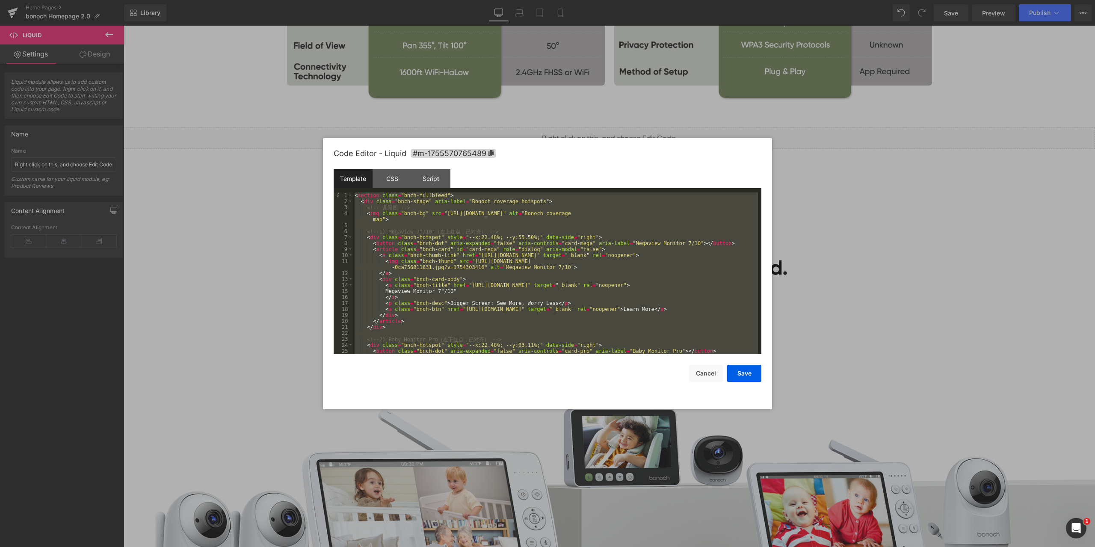
scroll to position [275, 0]
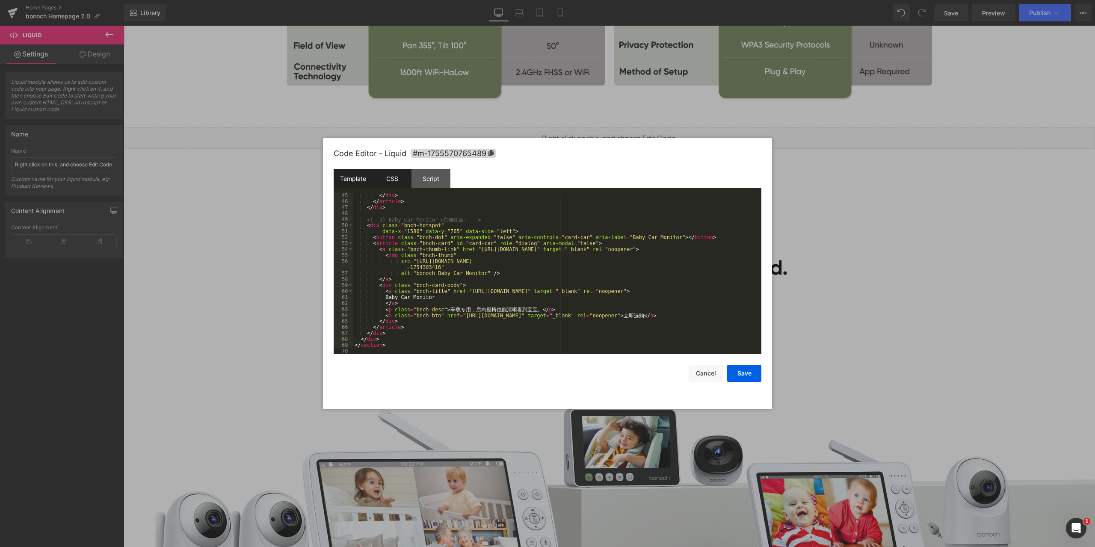
click at [387, 170] on div "CSS" at bounding box center [391, 178] width 39 height 19
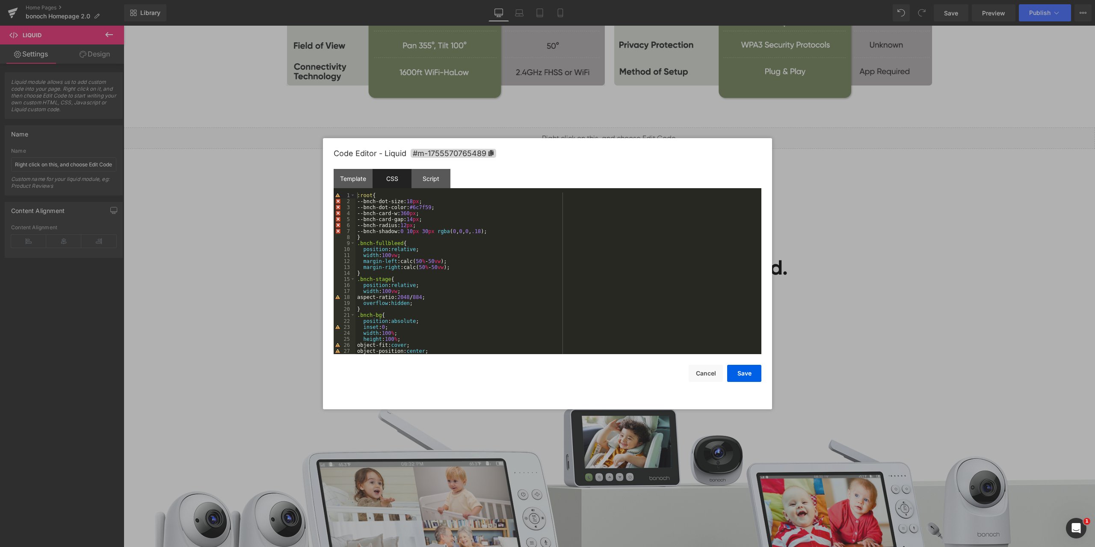
click at [482, 228] on div ":root { --bnch-dot-size: 18 px ; --bnch-dot-color: #6c7f59 ; --bnch-card-w: 360…" at bounding box center [556, 279] width 402 height 174
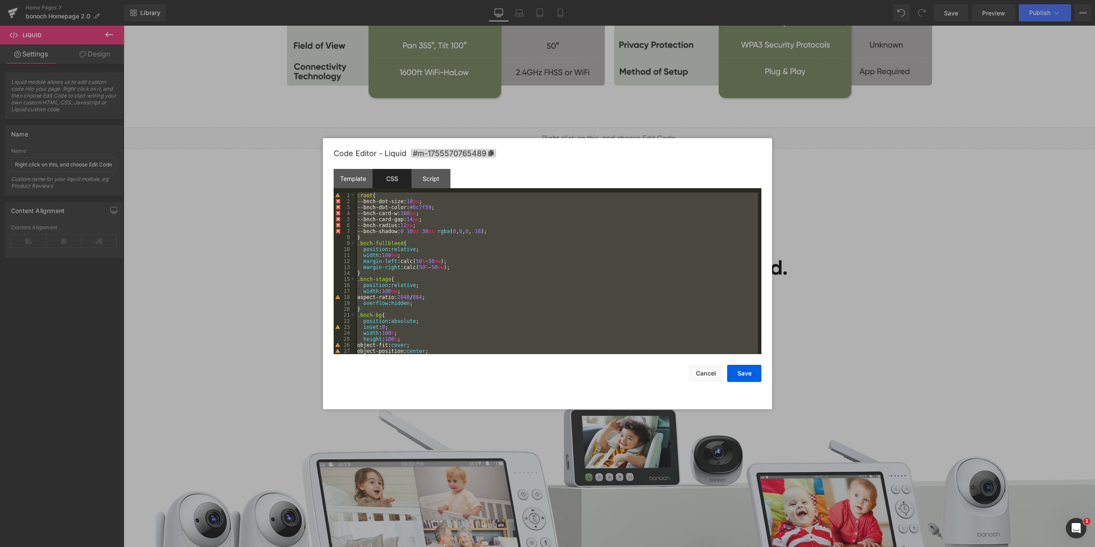
scroll to position [401, 0]
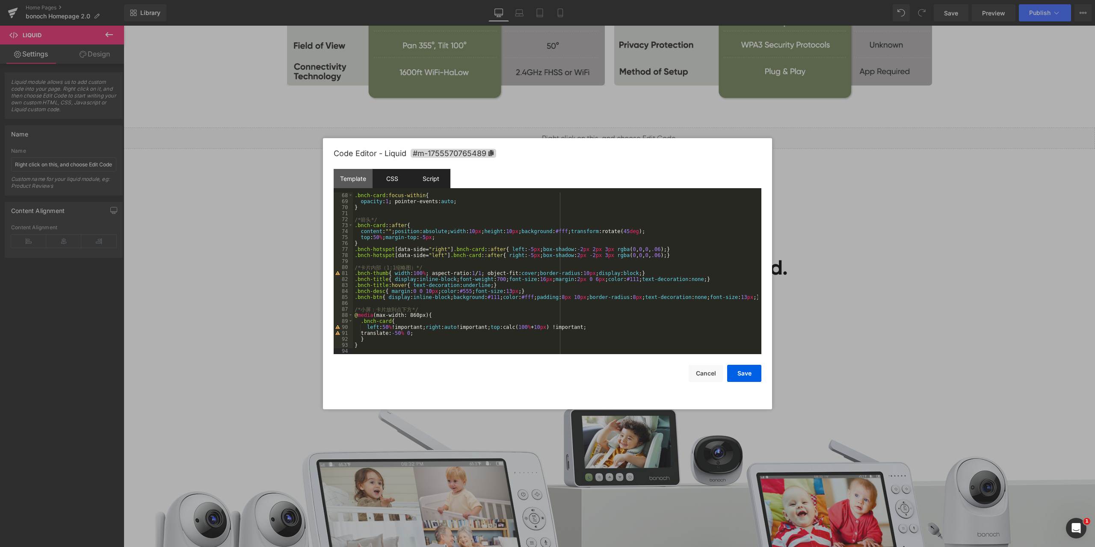
click at [440, 172] on div "Script" at bounding box center [430, 178] width 39 height 19
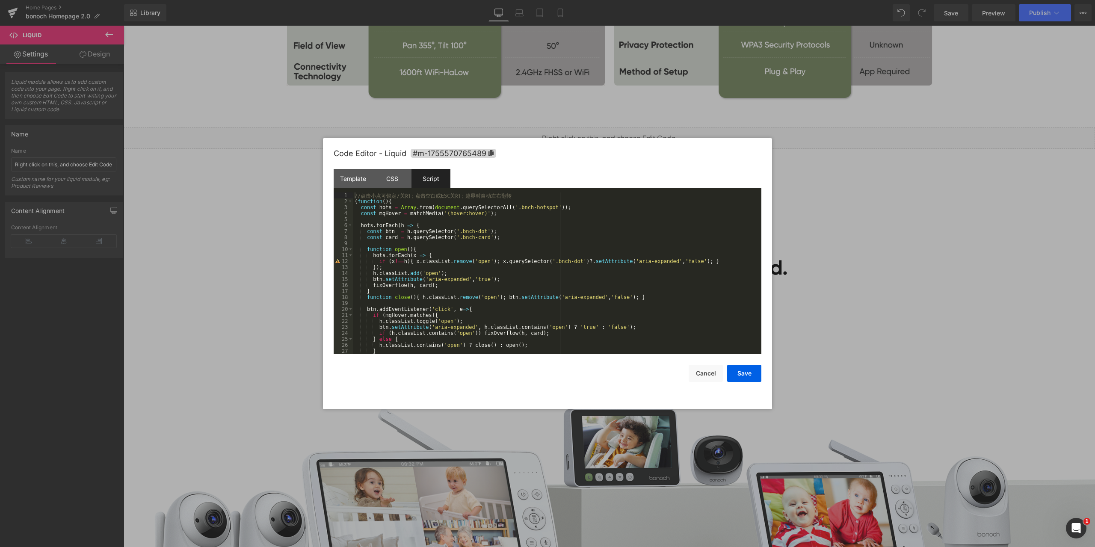
click at [532, 233] on div "// 点 击 小 点 可 锁 定 / 关 闭 ； 点 击 空 白 或 ESC 关 闭 ； 越 界 时 自 动 左 右 翻 转 ( function ( ) {…" at bounding box center [555, 279] width 405 height 174
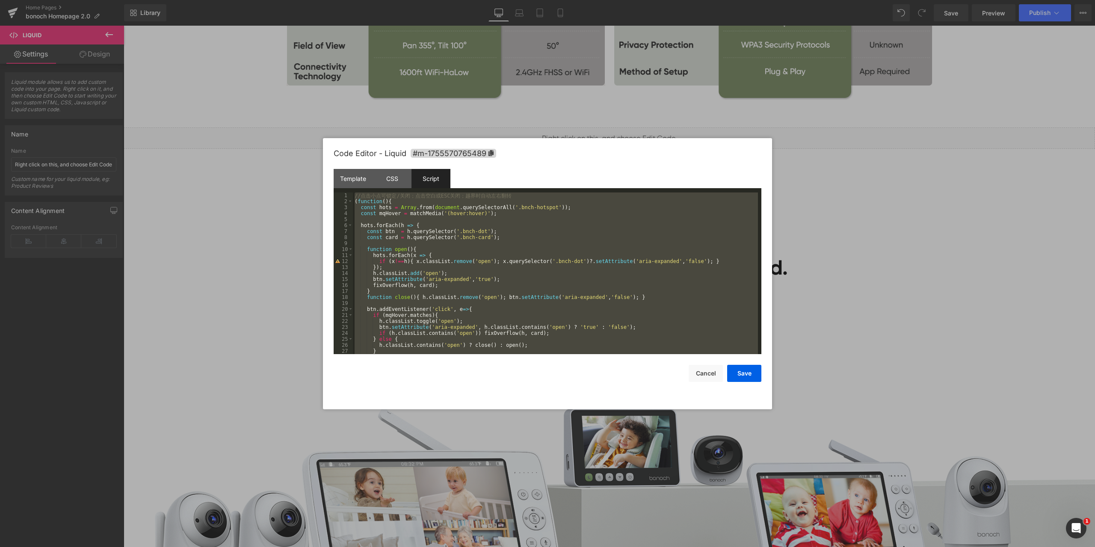
scroll to position [371, 0]
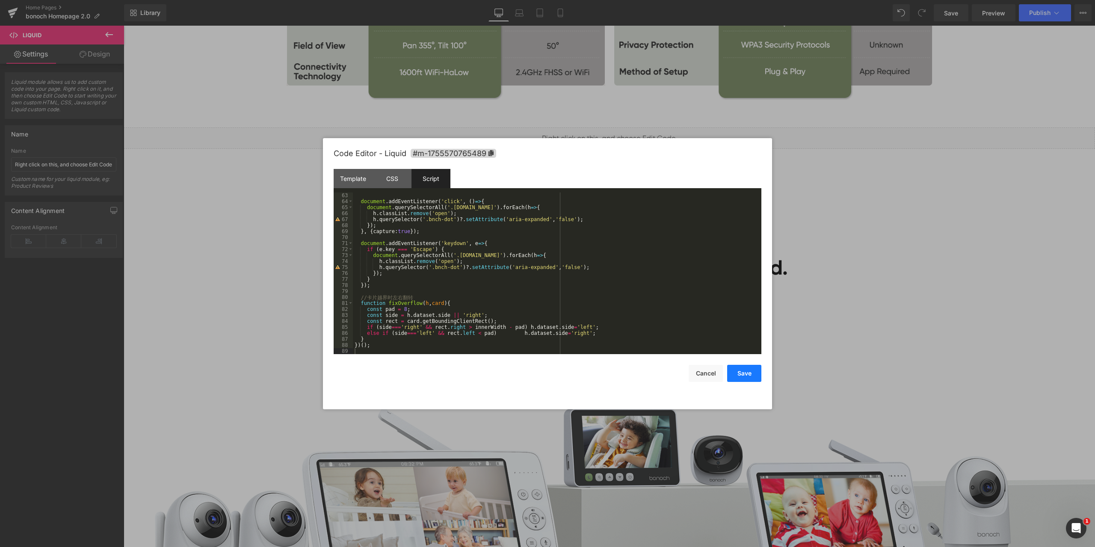
click at [741, 371] on button "Save" at bounding box center [744, 373] width 34 height 17
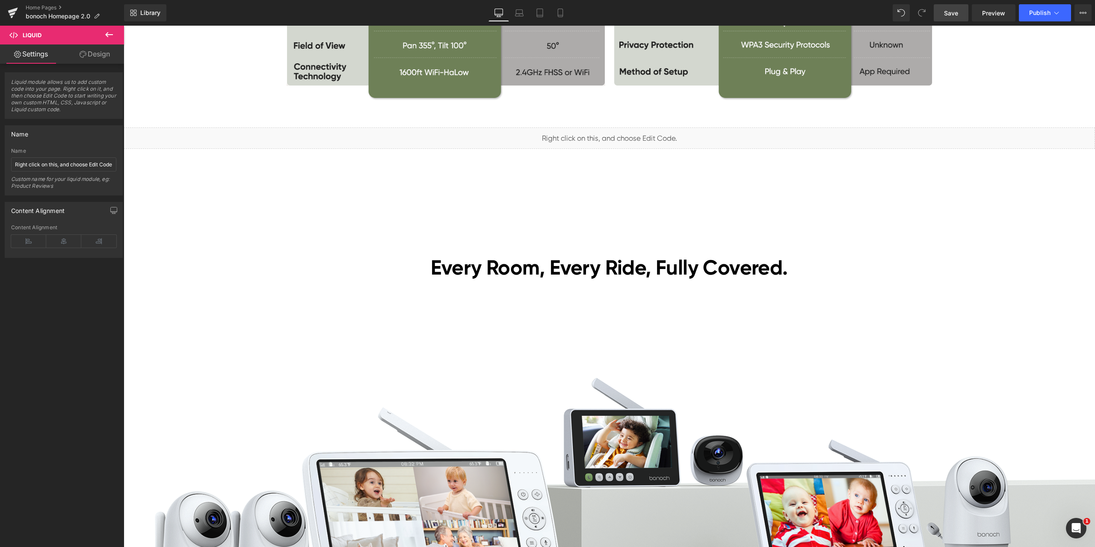
drag, startPoint x: 956, startPoint y: 11, endPoint x: 719, endPoint y: 143, distance: 270.7
click at [956, 11] on span "Save" at bounding box center [951, 13] width 14 height 9
click at [997, 10] on span "Preview" at bounding box center [993, 13] width 23 height 9
click at [604, 135] on span "Liquid" at bounding box center [604, 134] width 22 height 13
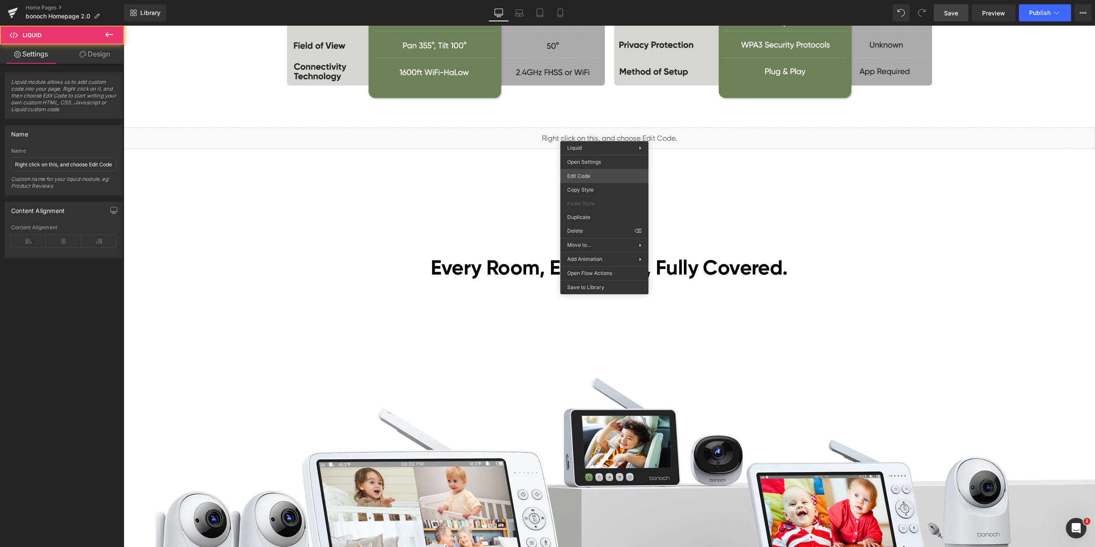
click at [585, 0] on div "Liquid You are previewing how the will restyle your page. You can not edit Elem…" at bounding box center [547, 0] width 1095 height 0
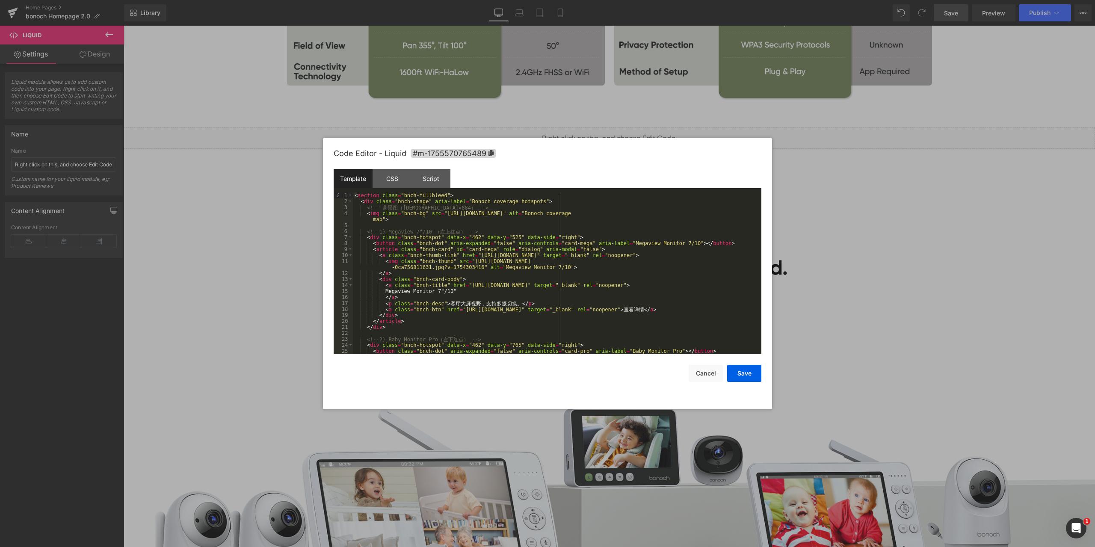
scroll to position [77, 0]
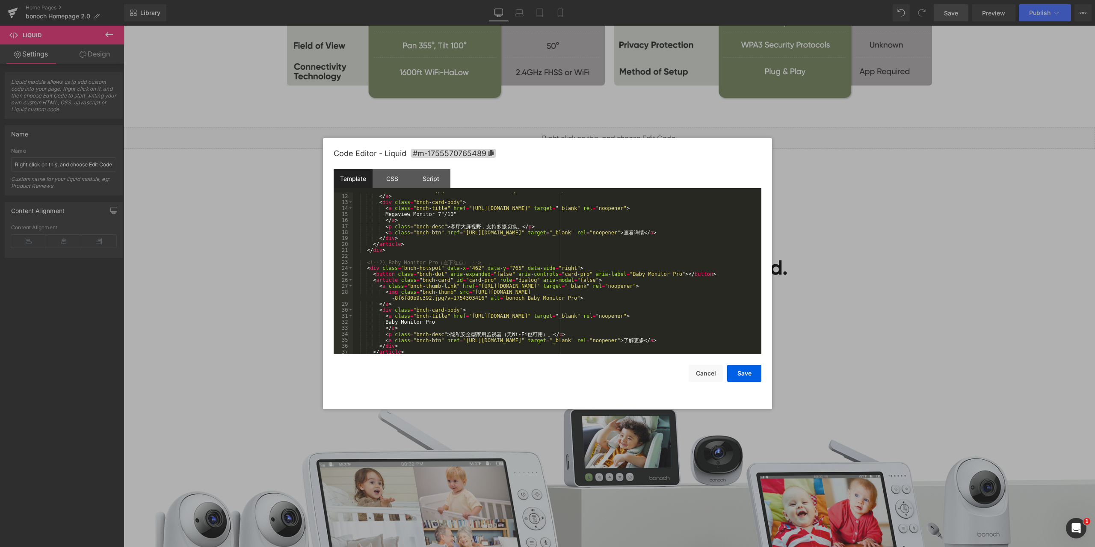
click at [917, 185] on div at bounding box center [547, 273] width 1095 height 547
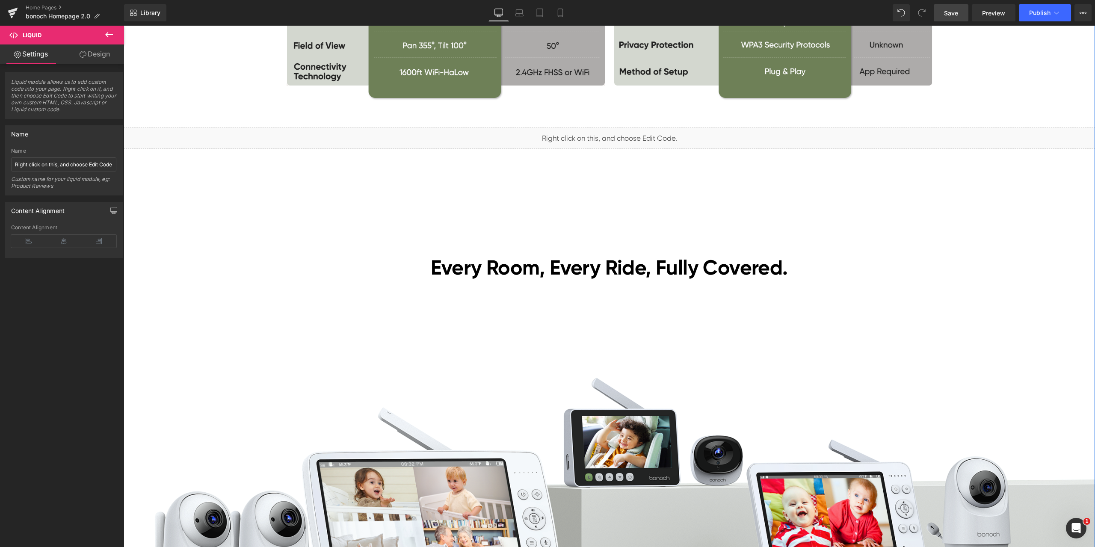
click at [351, 196] on div "Black Friday Sales Heading Lowest Prices of the Year! Heading Nov. 18–Dec. 5 Te…" at bounding box center [609, 256] width 971 height 4748
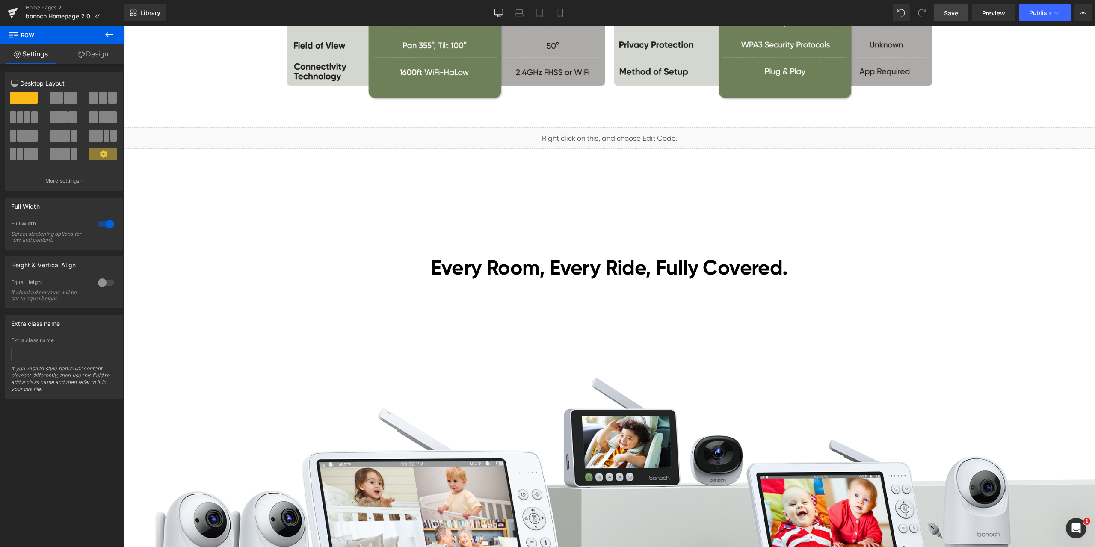
click at [113, 36] on icon at bounding box center [109, 35] width 10 height 10
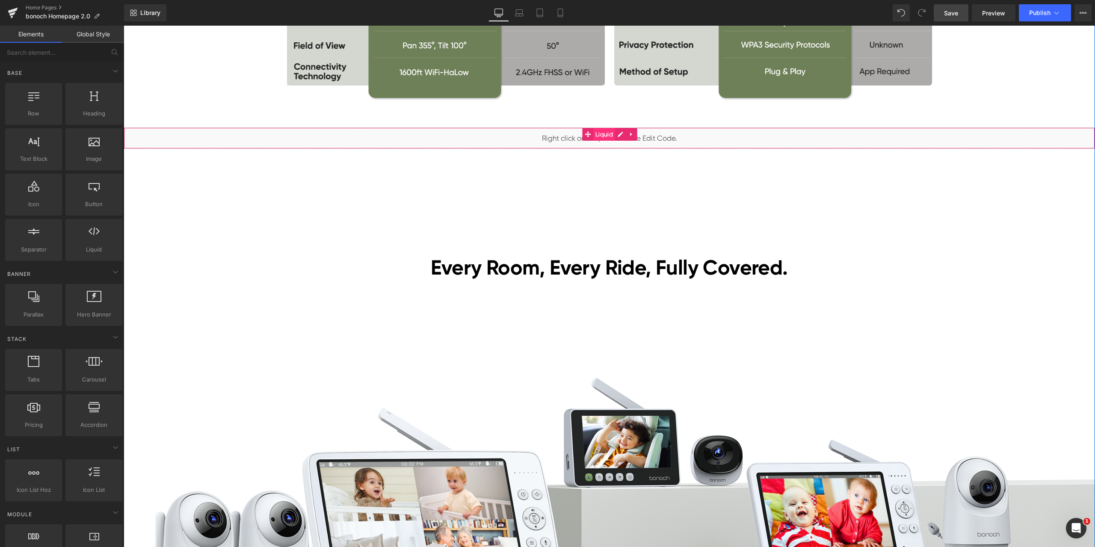
click at [596, 135] on span "Liquid" at bounding box center [604, 134] width 22 height 13
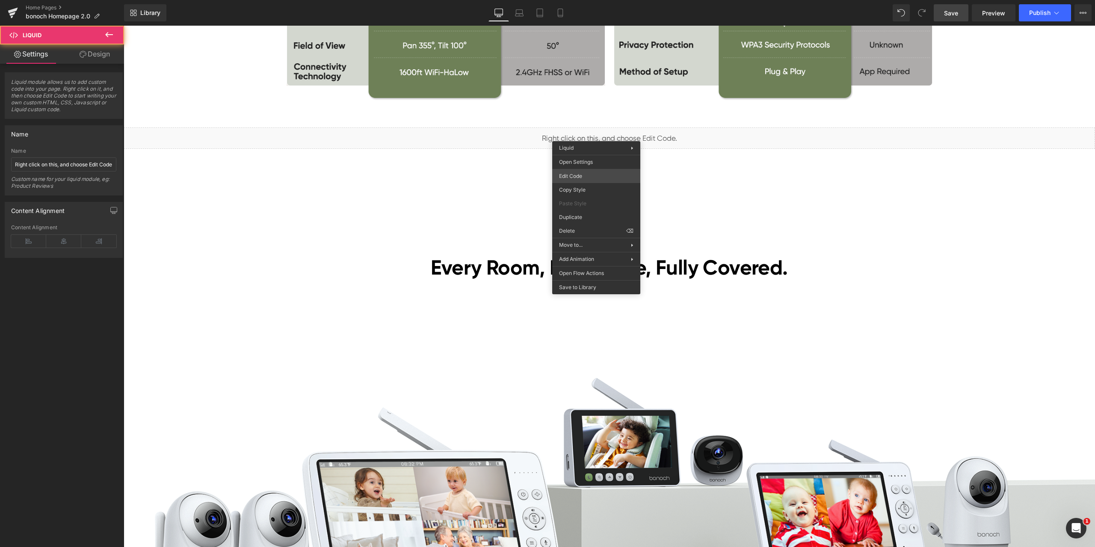
click at [586, 0] on div "Liquid You are previewing how the will restyle your page. You can not edit Elem…" at bounding box center [547, 0] width 1095 height 0
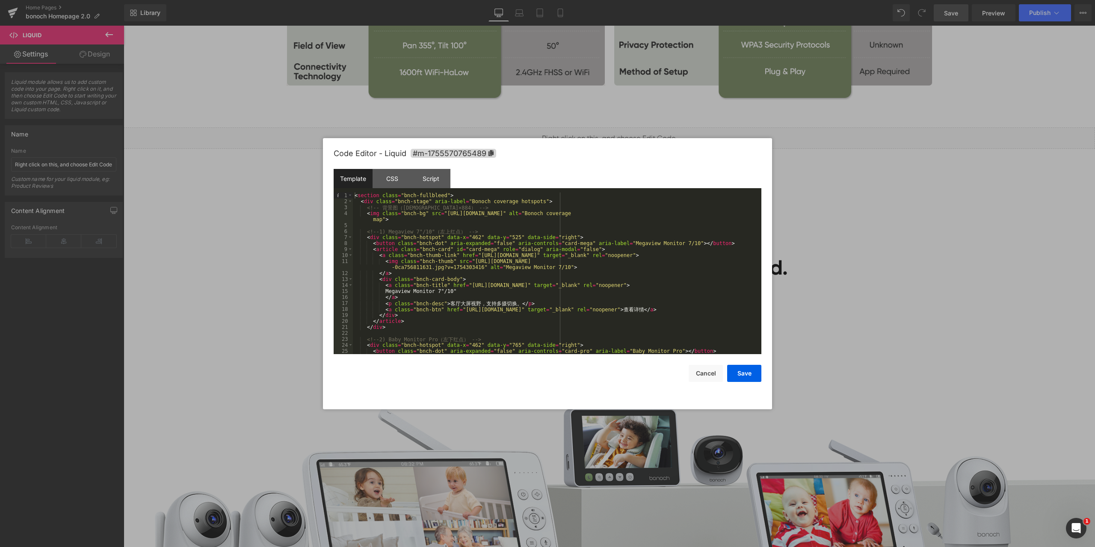
click at [816, 182] on div at bounding box center [547, 273] width 1095 height 547
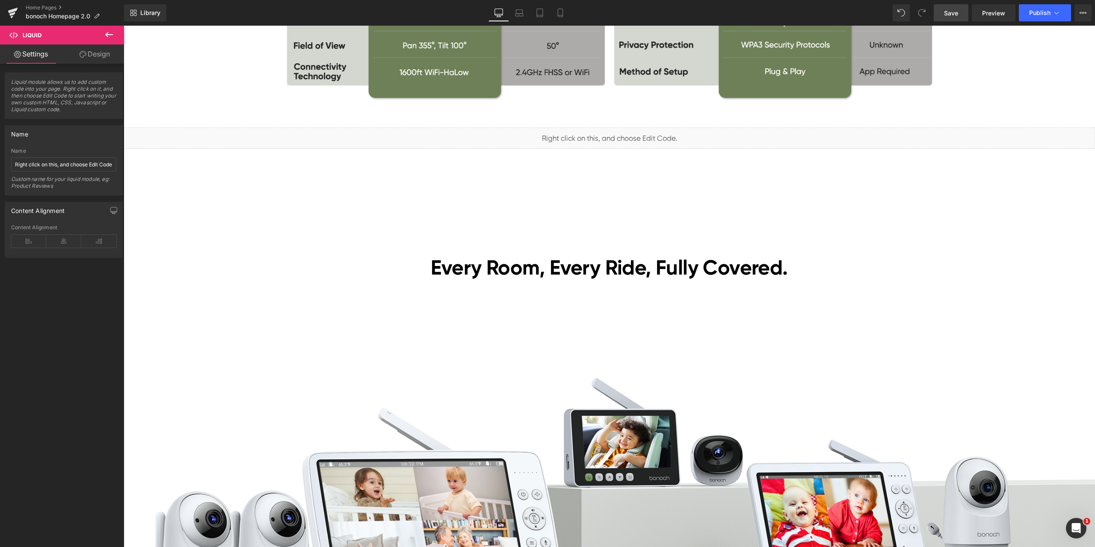
click at [936, 263] on div "Black Friday Sales Heading Lowest Prices of the Year! Heading Nov. 18–Dec. 5 Te…" at bounding box center [609, 256] width 971 height 4748
